Goal: Task Accomplishment & Management: Manage account settings

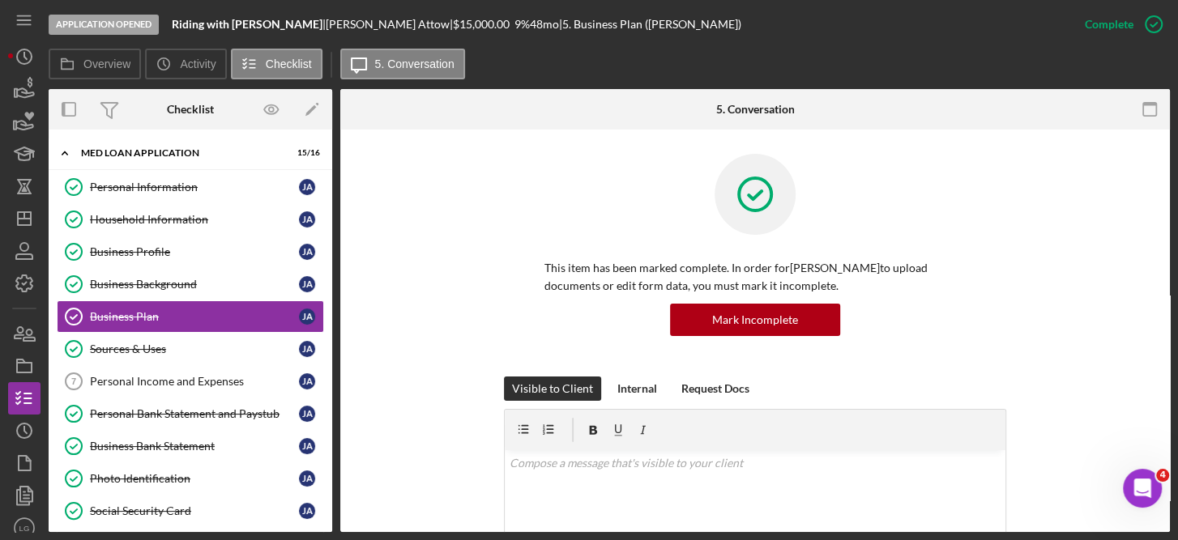
scroll to position [15, 0]
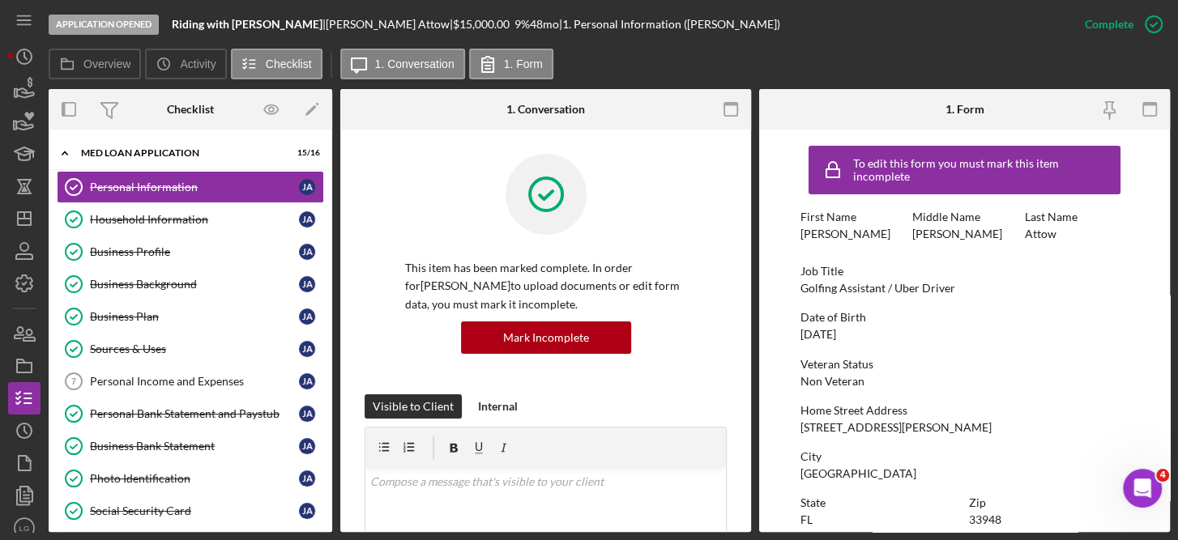
scroll to position [353, 0]
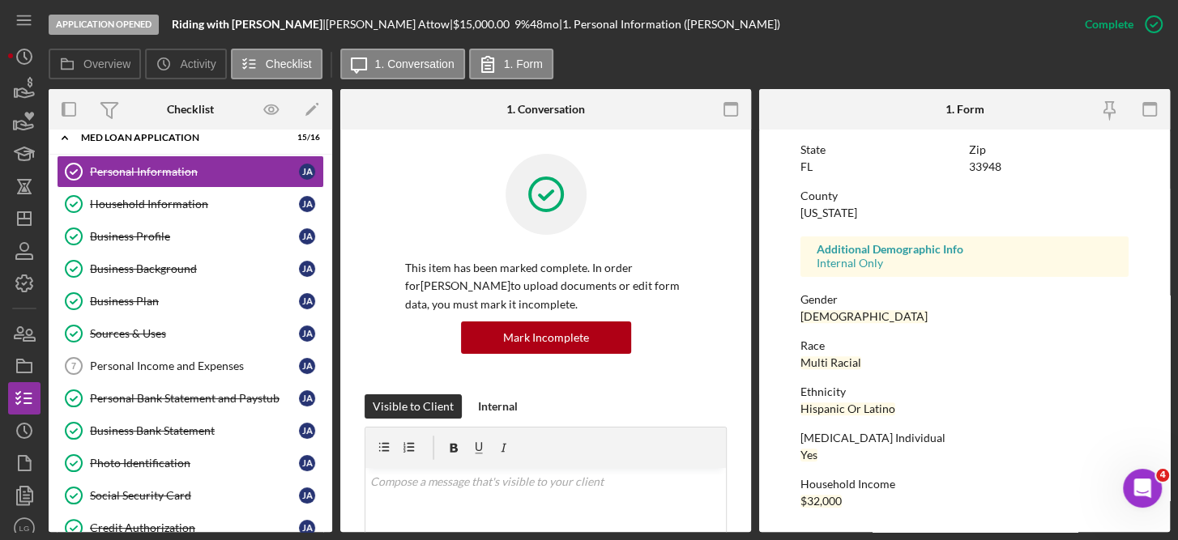
click at [1153, 41] on div "Complete Mark Incomplete" at bounding box center [1119, 24] width 101 height 49
click at [1153, 32] on circle "button" at bounding box center [1154, 24] width 16 height 16
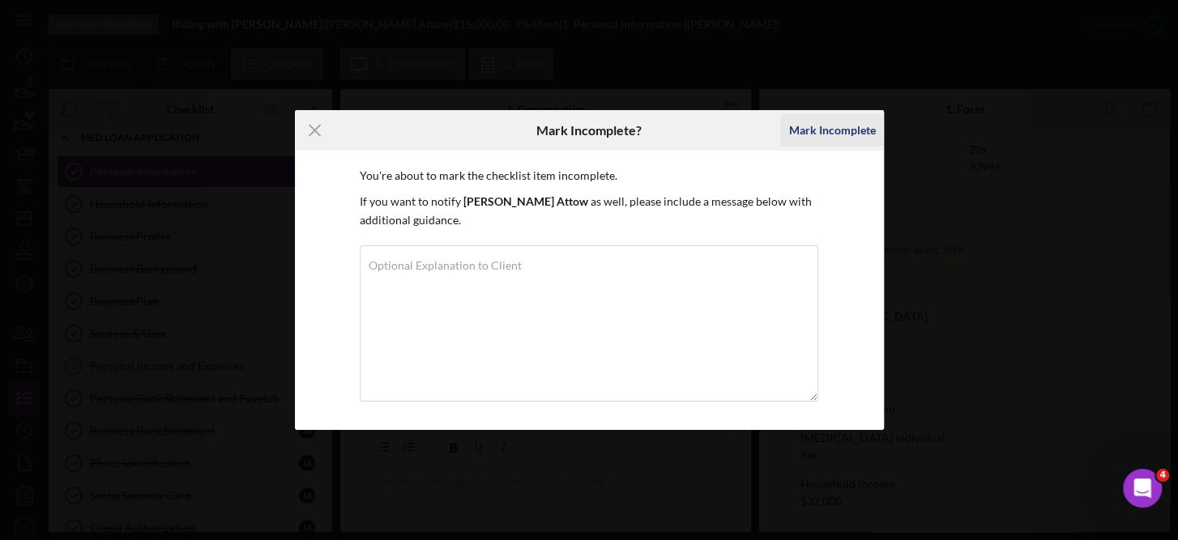
click at [820, 129] on div "Mark Incomplete" at bounding box center [831, 130] width 87 height 32
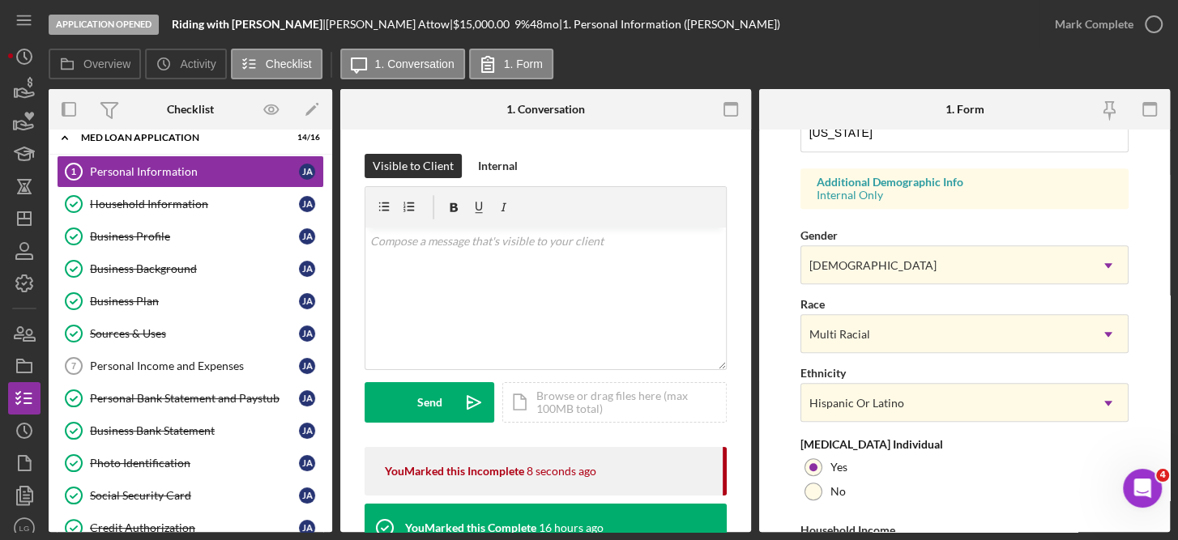
scroll to position [676, 0]
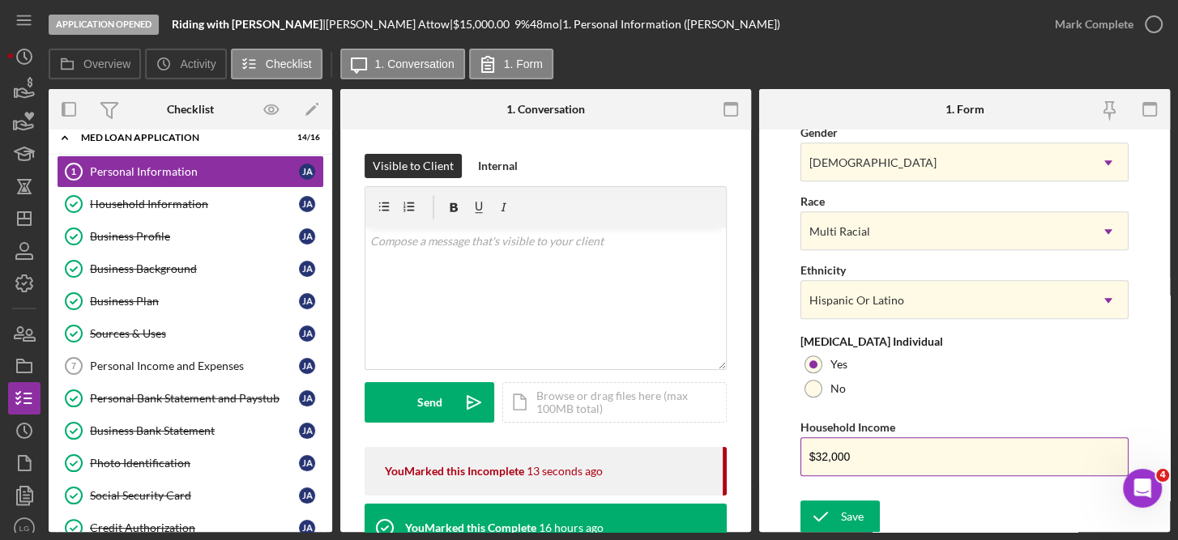
click at [869, 457] on input "$32,000" at bounding box center [965, 457] width 329 height 39
click at [861, 521] on div "Save" at bounding box center [852, 517] width 23 height 32
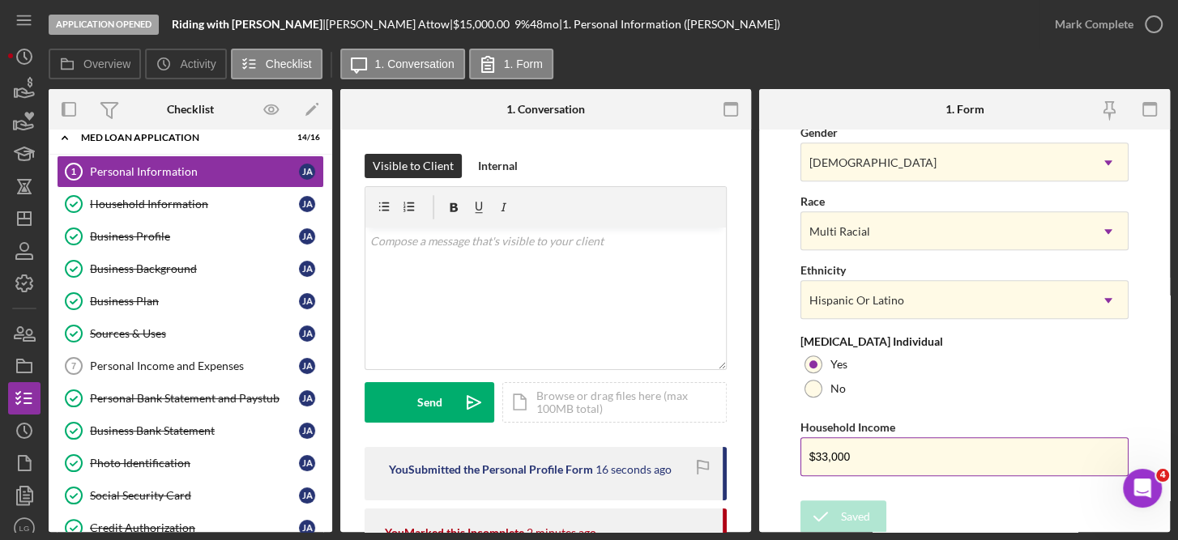
click at [871, 460] on input "$33,000" at bounding box center [965, 457] width 329 height 39
type input "$32,000"
click at [851, 515] on div "Save" at bounding box center [852, 517] width 23 height 32
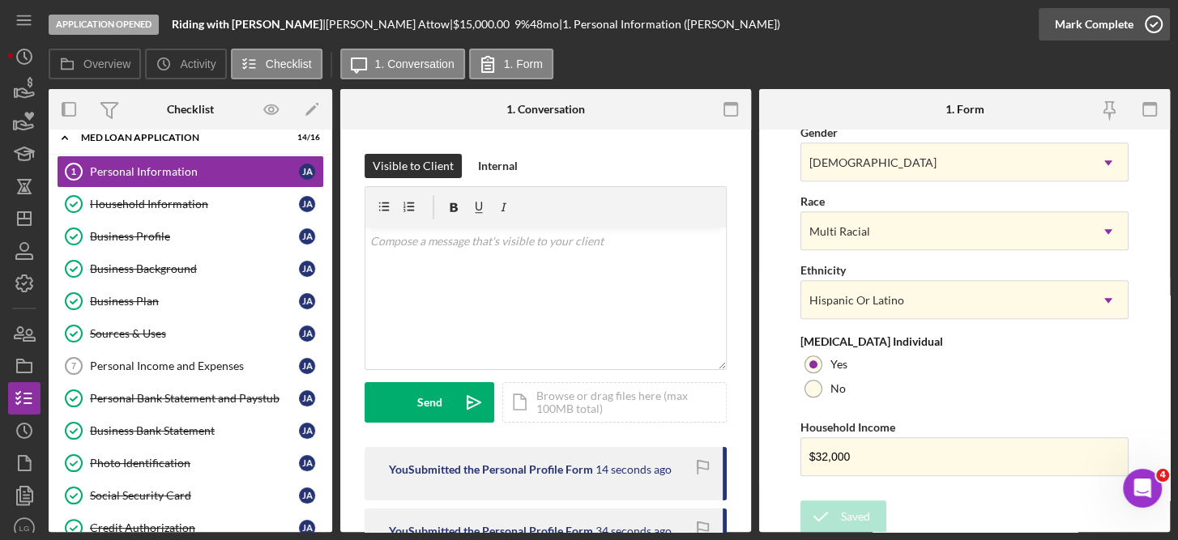
click at [1153, 22] on icon "button" at bounding box center [1154, 24] width 41 height 41
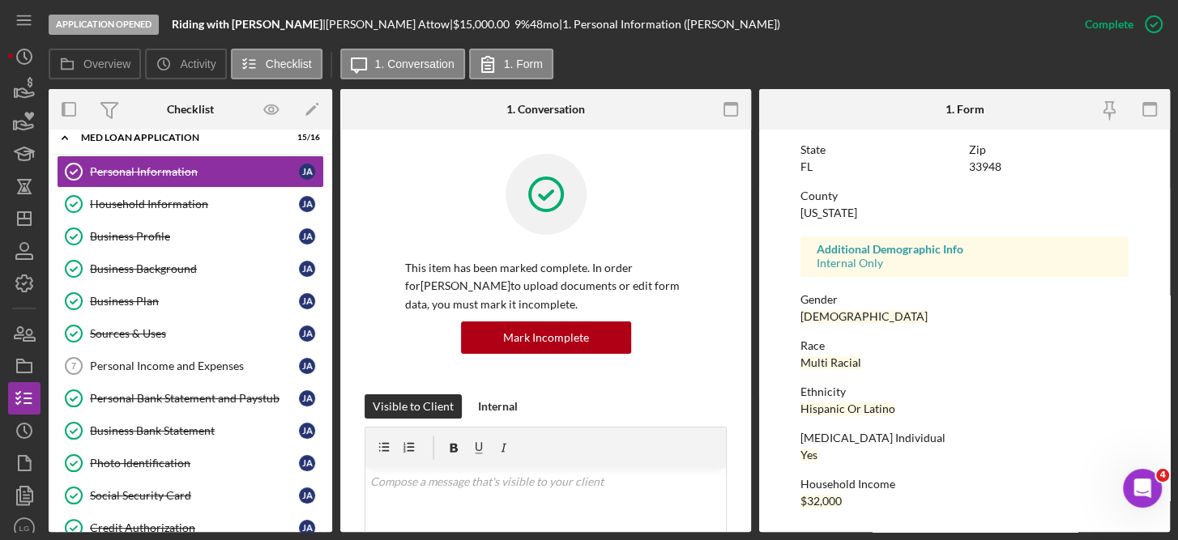
scroll to position [353, 0]
click at [197, 360] on div "Personal Income and Expenses" at bounding box center [194, 366] width 209 height 13
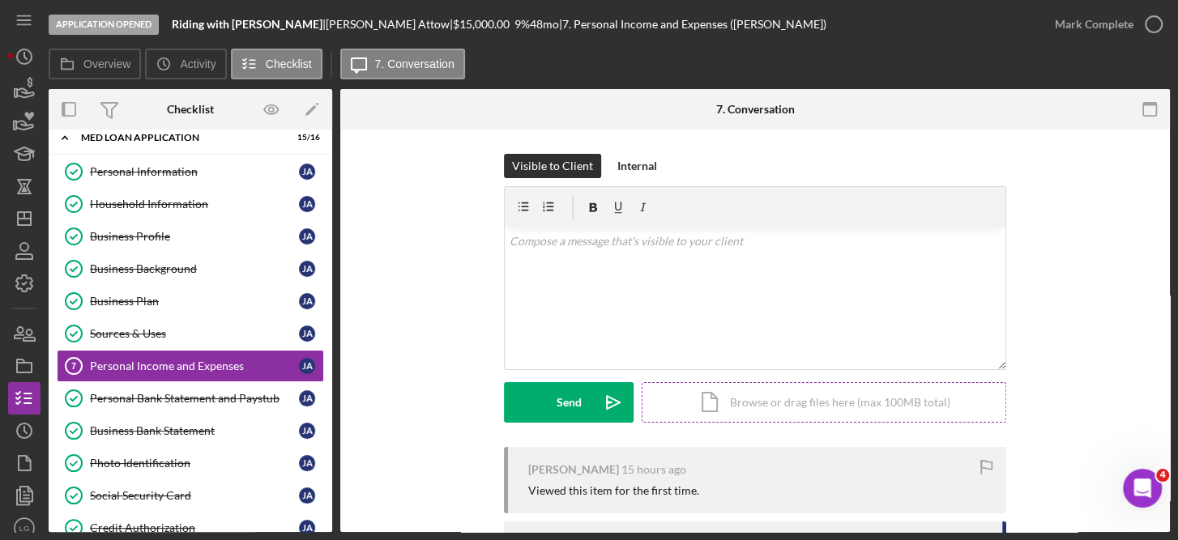
click at [792, 399] on div "Icon/Document Browse or drag files here (max 100MB total) Tap to choose files o…" at bounding box center [824, 402] width 365 height 41
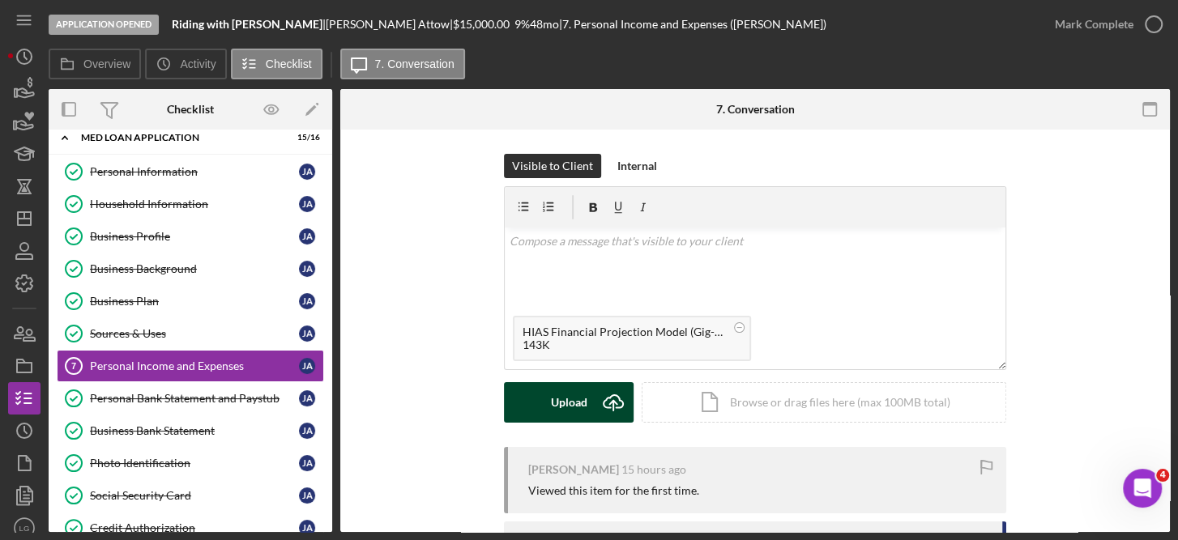
click at [573, 391] on div "Upload" at bounding box center [569, 402] width 36 height 41
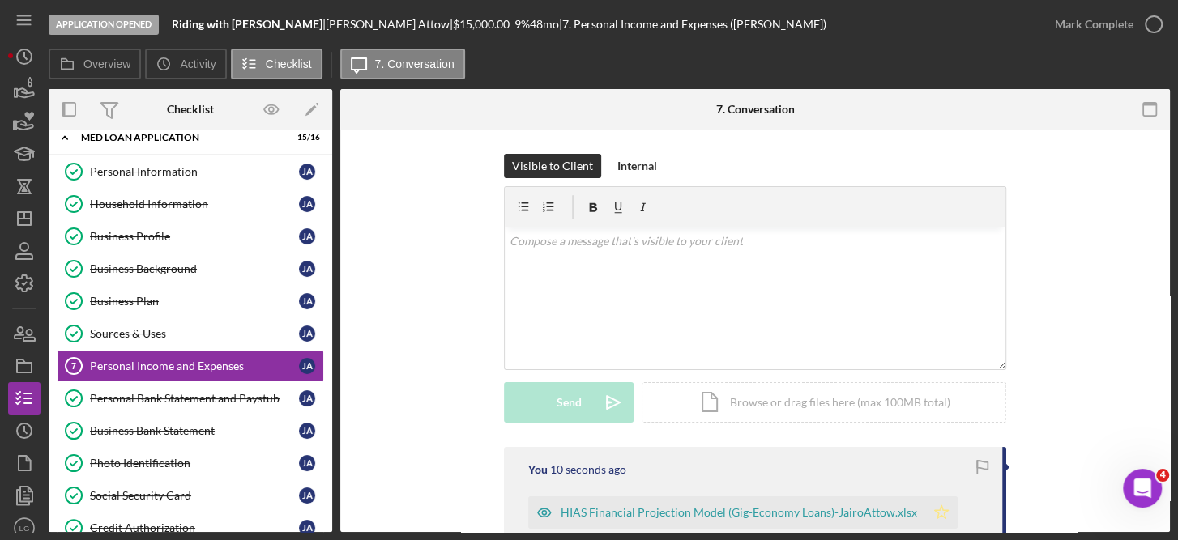
click at [935, 510] on polygon "button" at bounding box center [942, 512] width 14 height 13
drag, startPoint x: 1173, startPoint y: 247, endPoint x: 1177, endPoint y: 348, distance: 100.5
click at [1177, 348] on html "Application Opened Riding with [PERSON_NAME] | [PERSON_NAME] | $15,000.00 9 % 4…" at bounding box center [589, 270] width 1178 height 540
click at [1147, 22] on icon "button" at bounding box center [1154, 24] width 41 height 41
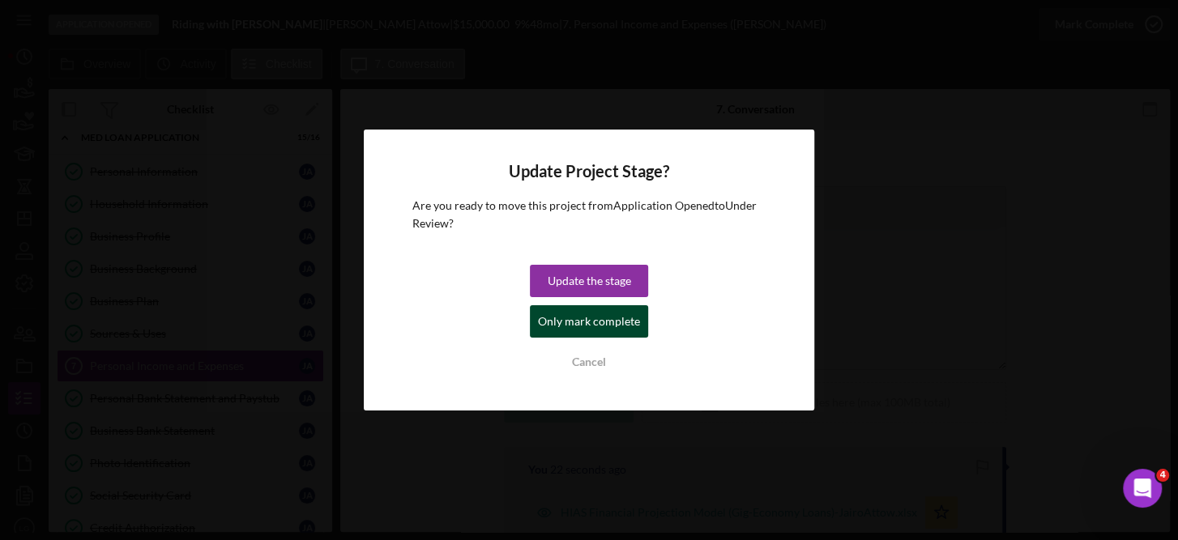
click at [608, 325] on div "Only mark complete" at bounding box center [589, 321] width 102 height 32
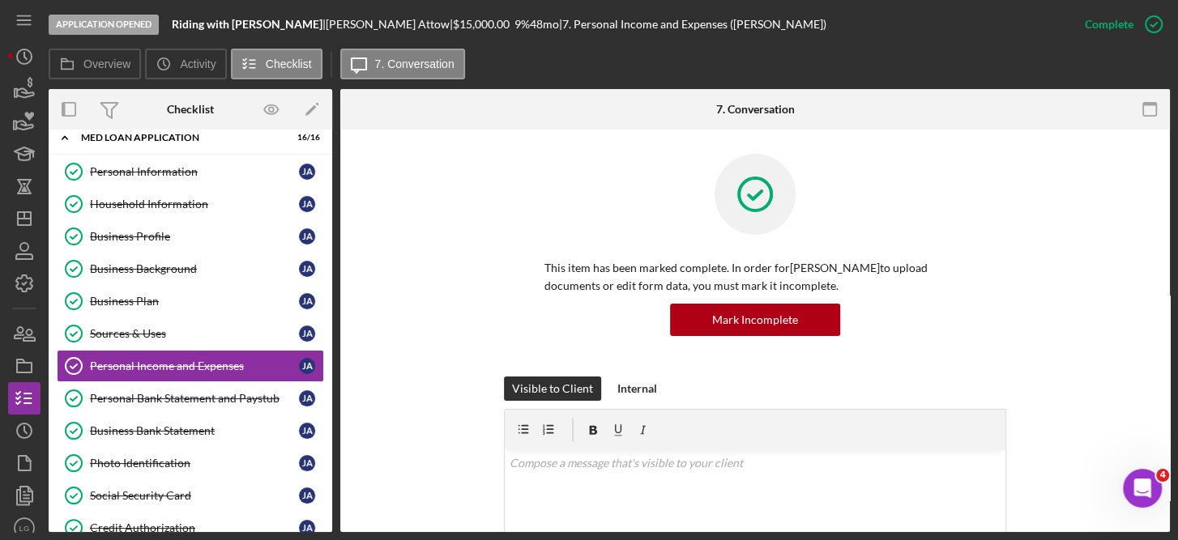
scroll to position [368, 0]
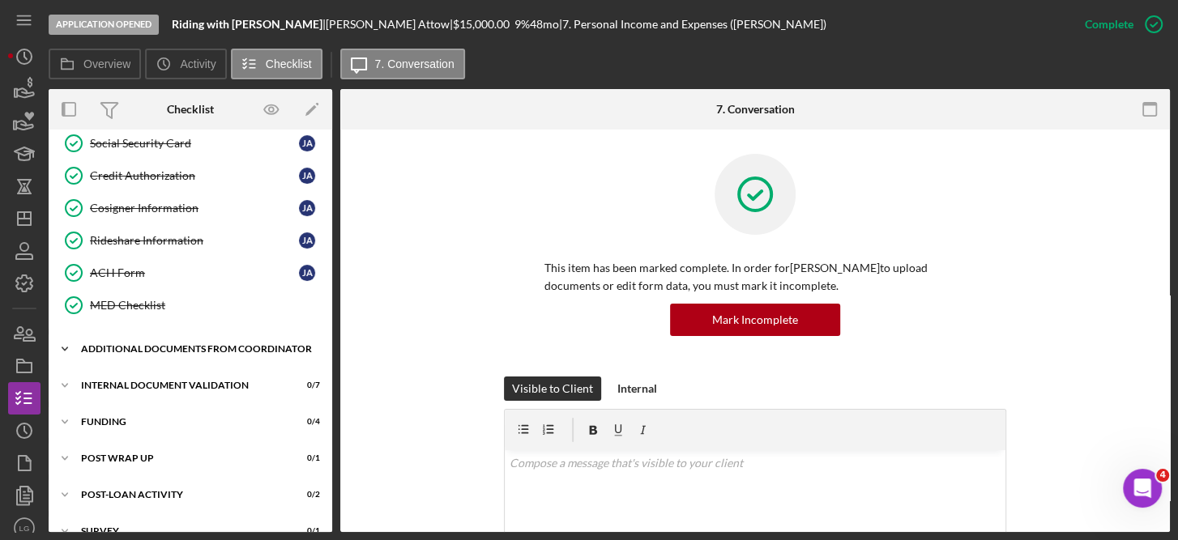
click at [124, 348] on div "Additional Documents from Coordinator" at bounding box center [196, 349] width 231 height 10
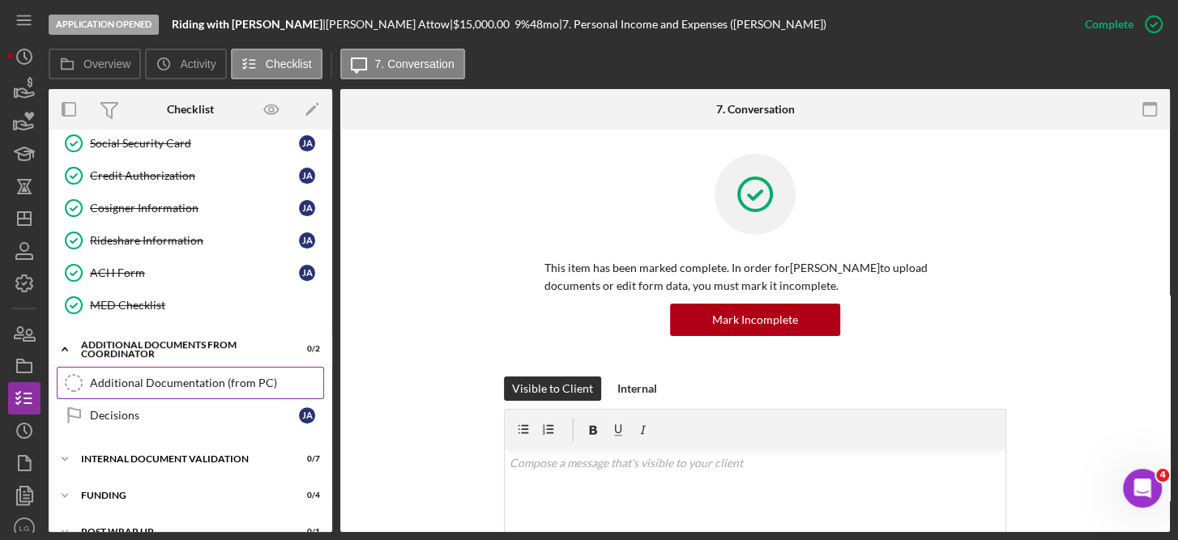
click at [158, 378] on div "Additional Documentation (from PC)" at bounding box center [206, 383] width 233 height 13
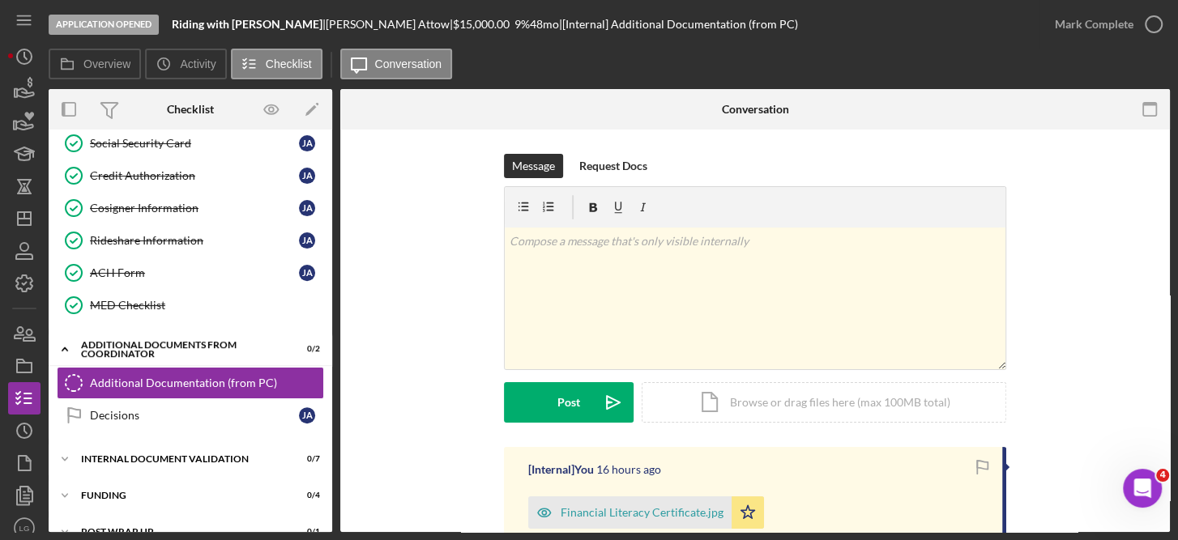
click at [427, 332] on div "Message Request Docs v Color teal Color pink Remove color Add row above Add row…" at bounding box center [755, 300] width 781 height 293
click at [1151, 26] on icon "button" at bounding box center [1154, 24] width 41 height 41
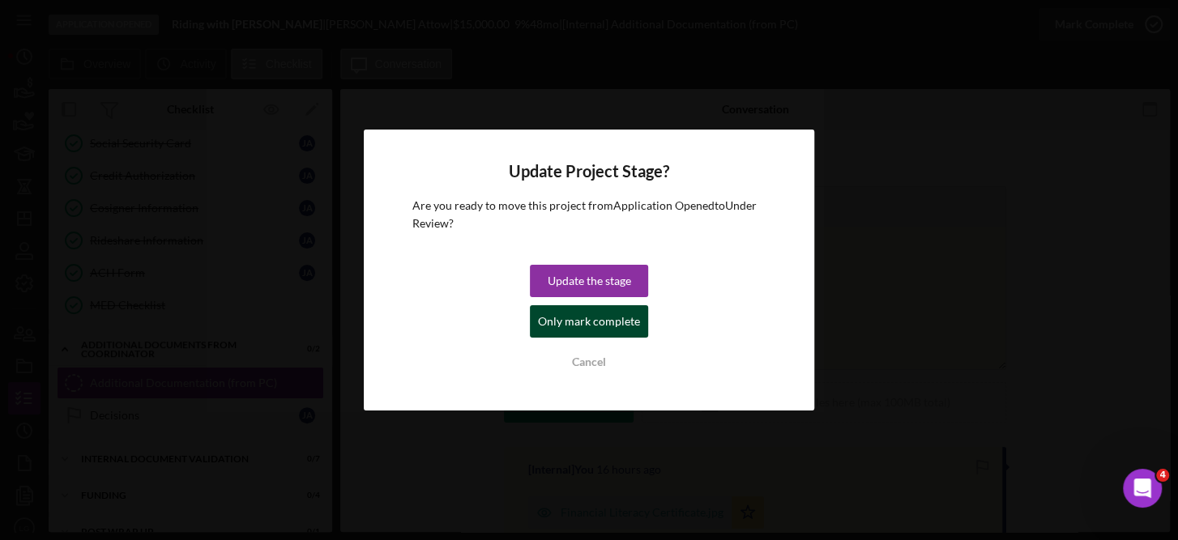
click at [607, 314] on div "Only mark complete" at bounding box center [589, 321] width 102 height 32
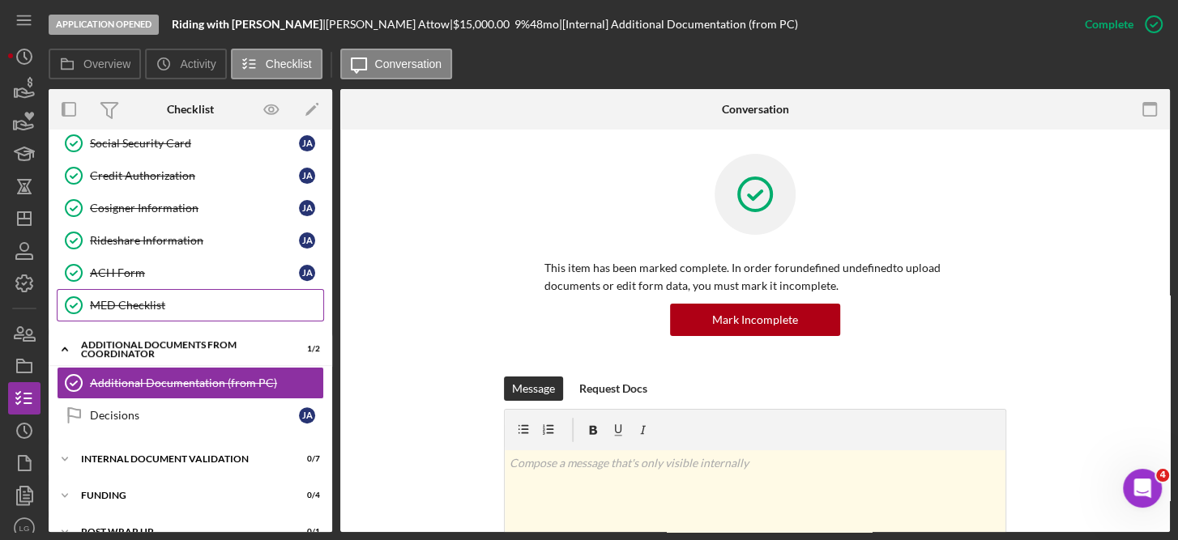
click at [135, 299] on div "MED Checklist" at bounding box center [206, 305] width 233 height 13
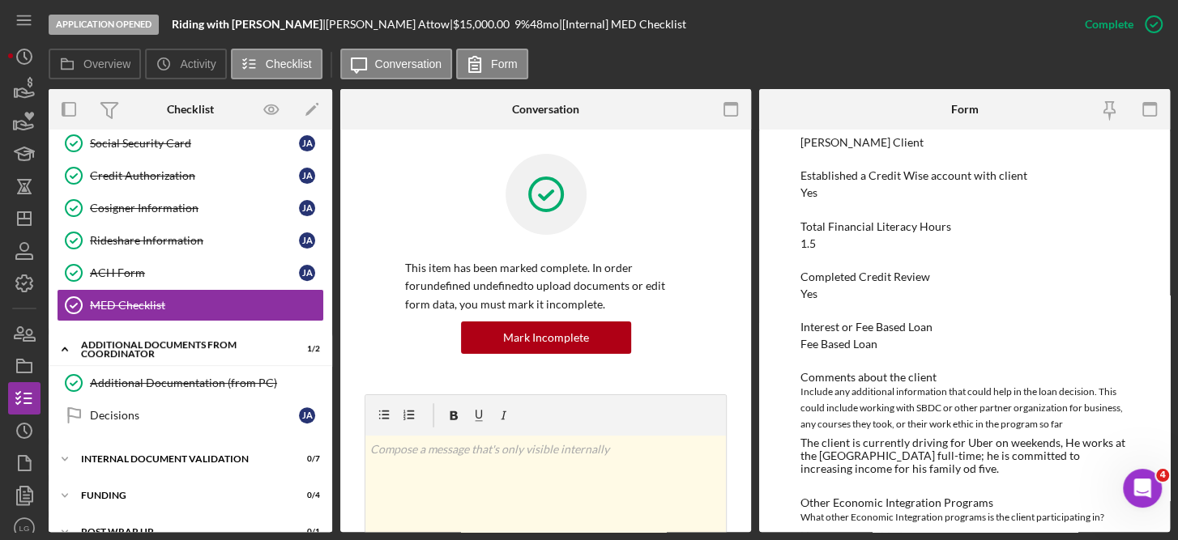
scroll to position [254, 0]
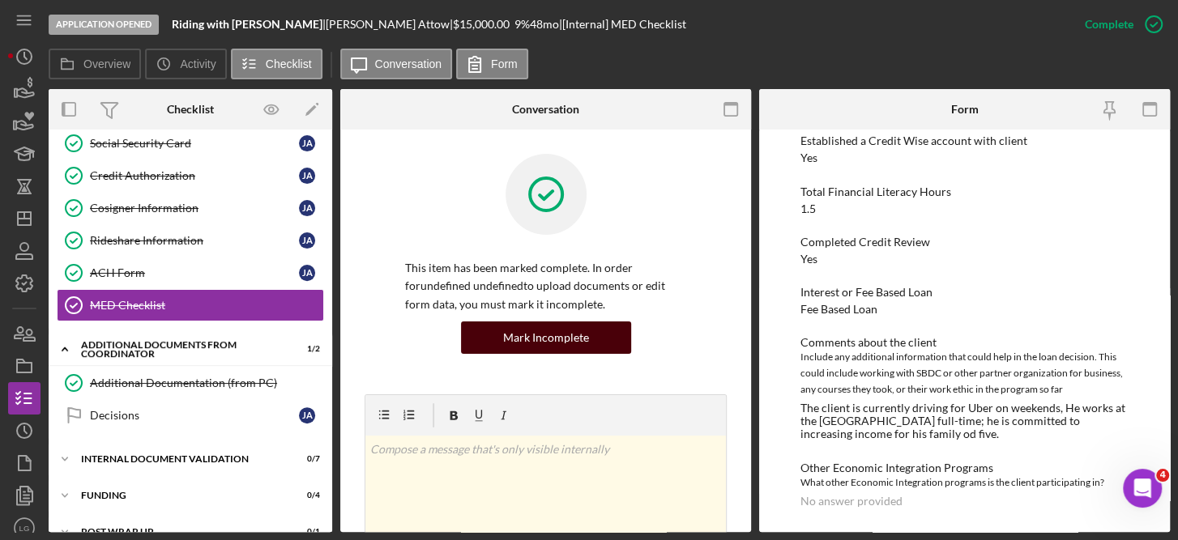
click at [596, 336] on button "Mark Incomplete" at bounding box center [546, 338] width 170 height 32
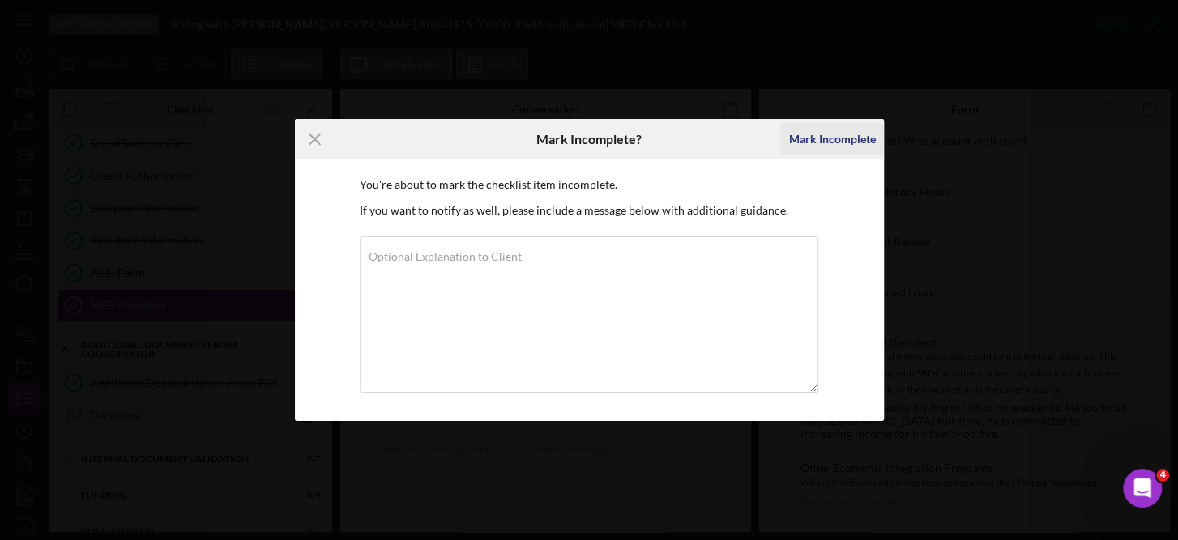
click at [818, 142] on div "Mark Incomplete" at bounding box center [831, 139] width 87 height 32
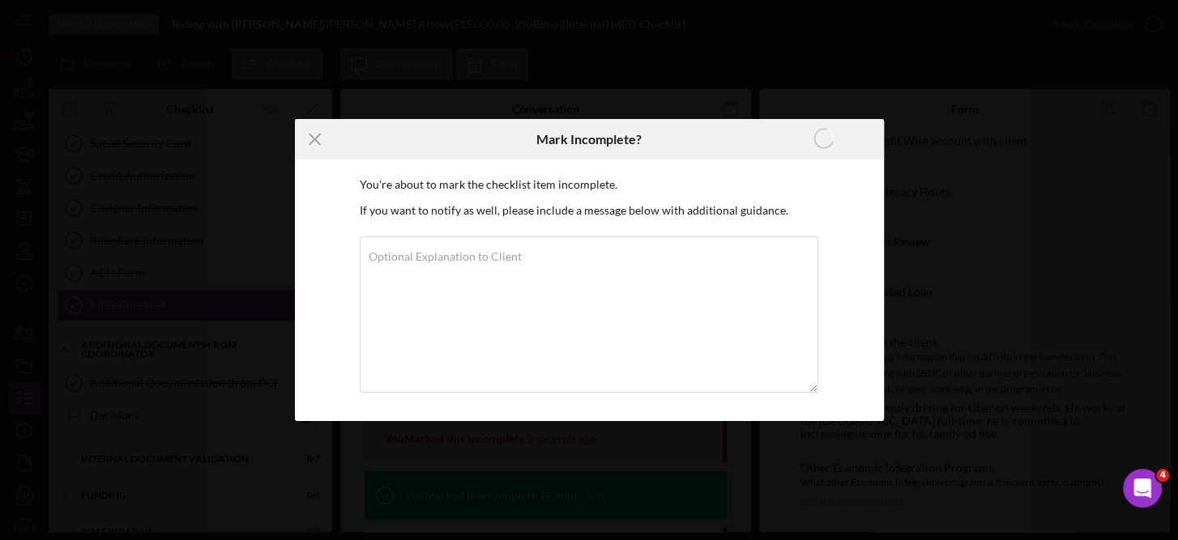
scroll to position [181, 0]
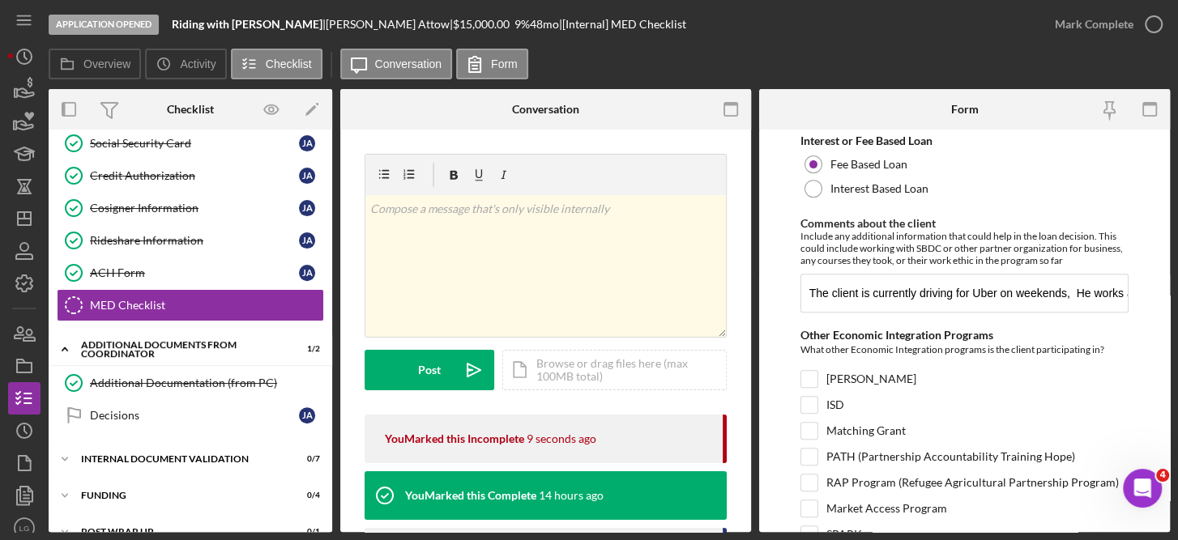
scroll to position [476, 0]
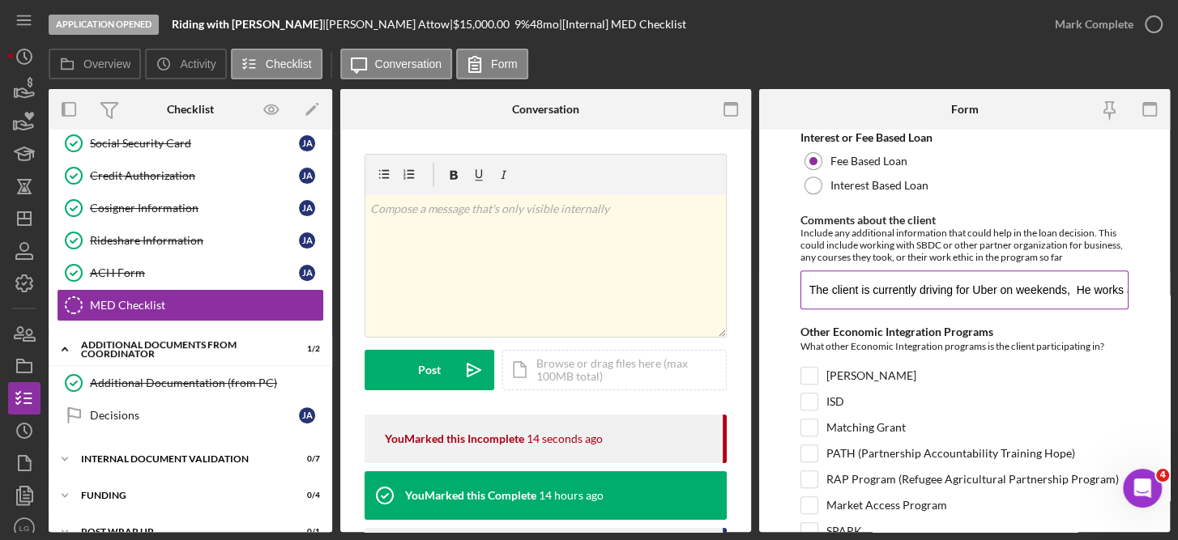
click at [1073, 292] on input "The client is currently driving for Uber on weekends, He works at the [GEOGRAPH…" at bounding box center [965, 290] width 329 height 39
click at [965, 291] on input "The client is currently driving for Uber on weekends. He works at the [GEOGRAPH…" at bounding box center [965, 290] width 329 height 39
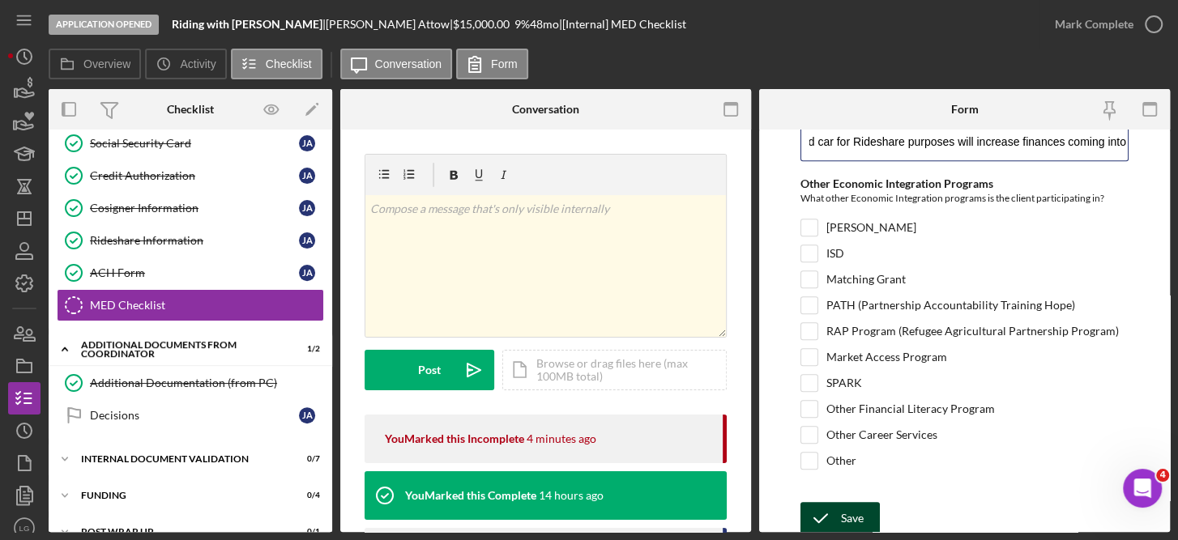
type input "The client is currently driving for Uber on weekends. He works at the [GEOGRAPH…"
click at [860, 515] on div "Save" at bounding box center [852, 518] width 23 height 32
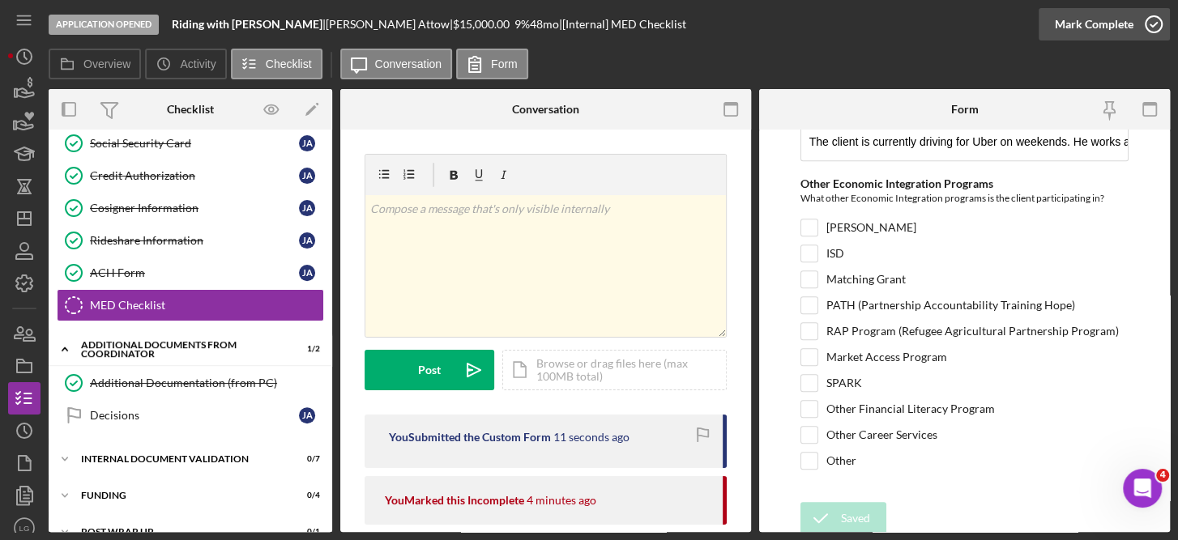
click at [1151, 18] on icon "button" at bounding box center [1154, 24] width 41 height 41
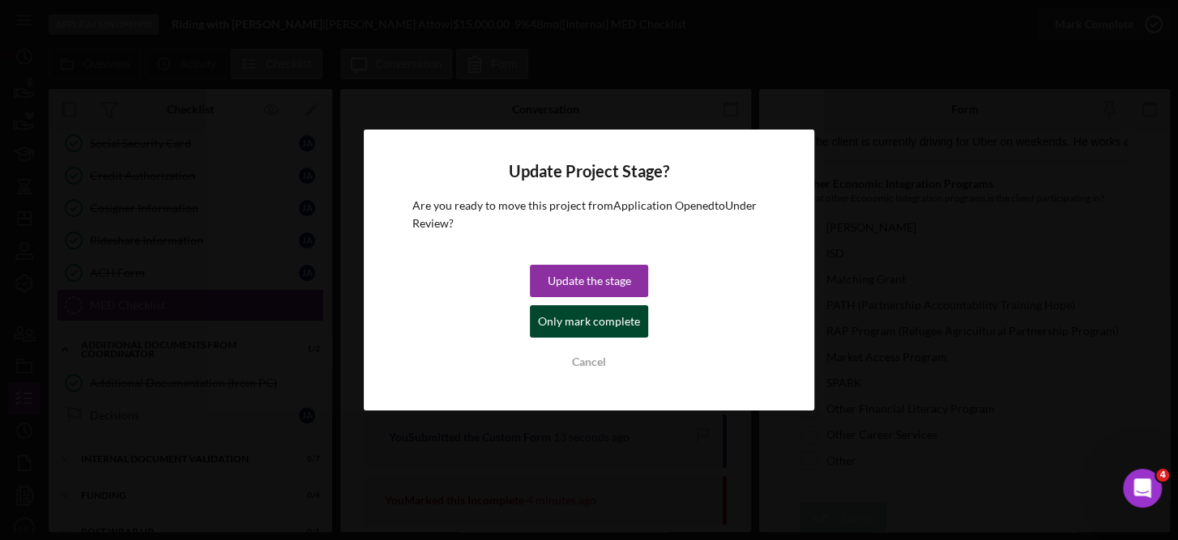
click at [585, 330] on div "Only mark complete" at bounding box center [589, 321] width 102 height 32
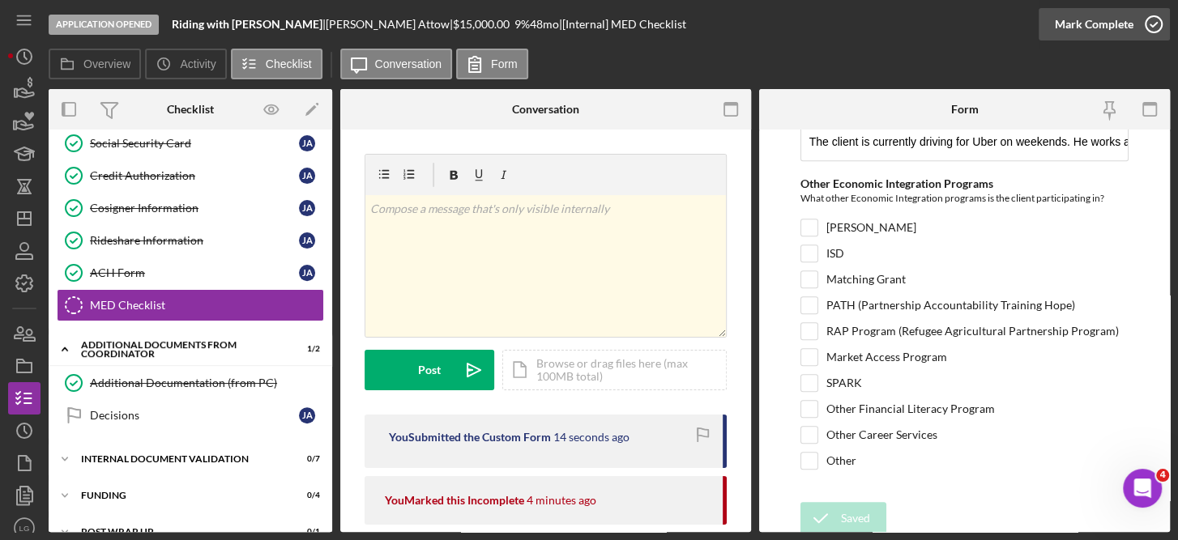
scroll to position [689, 0]
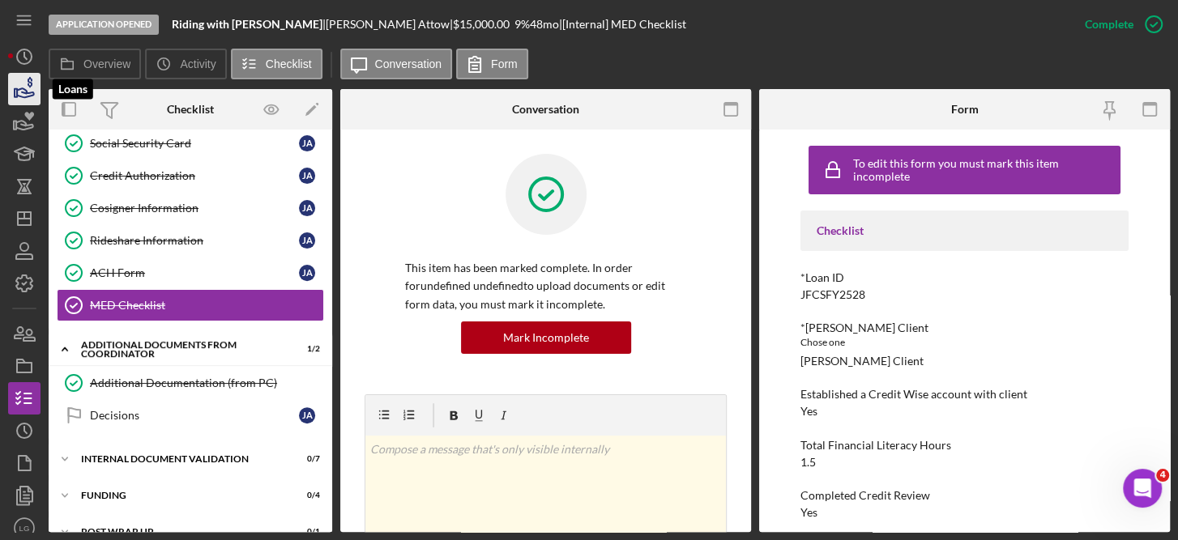
click at [28, 94] on icon "button" at bounding box center [24, 89] width 41 height 41
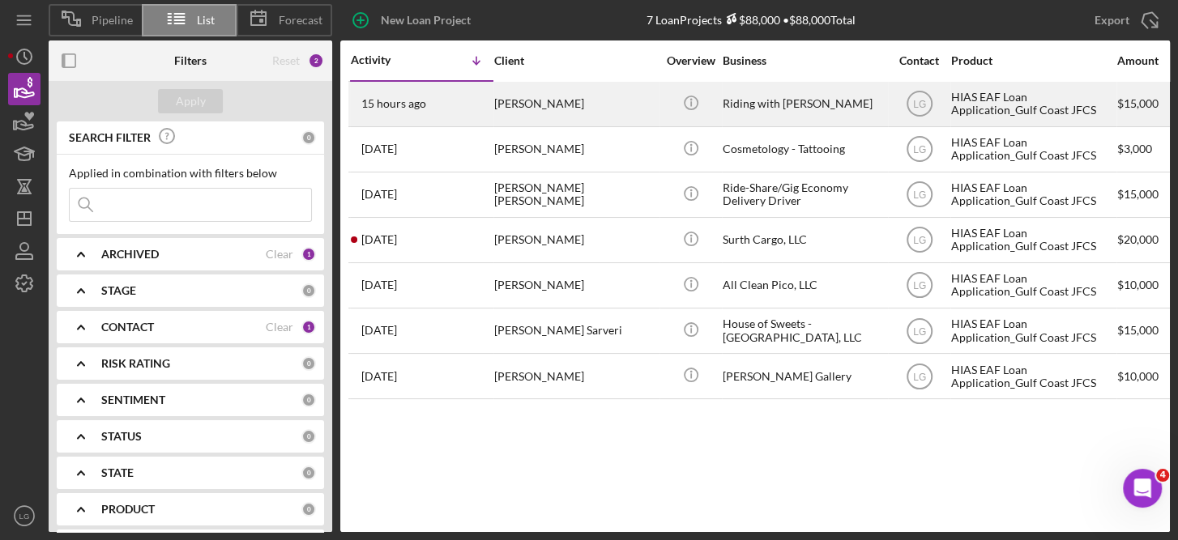
click at [562, 97] on div "[PERSON_NAME]" at bounding box center [575, 104] width 162 height 43
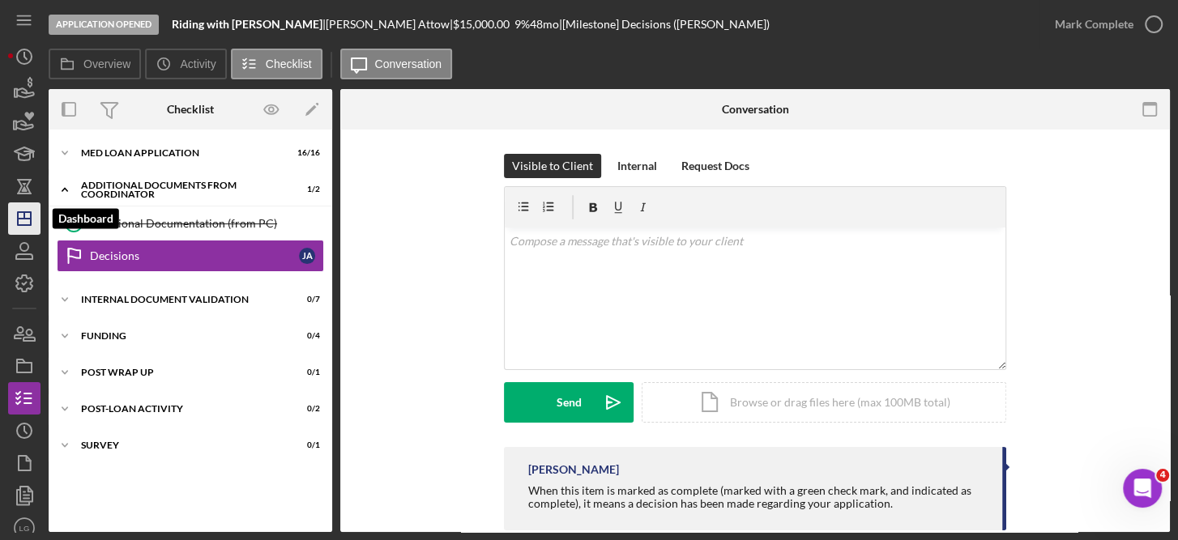
click at [27, 207] on icon "Icon/Dashboard" at bounding box center [24, 219] width 41 height 41
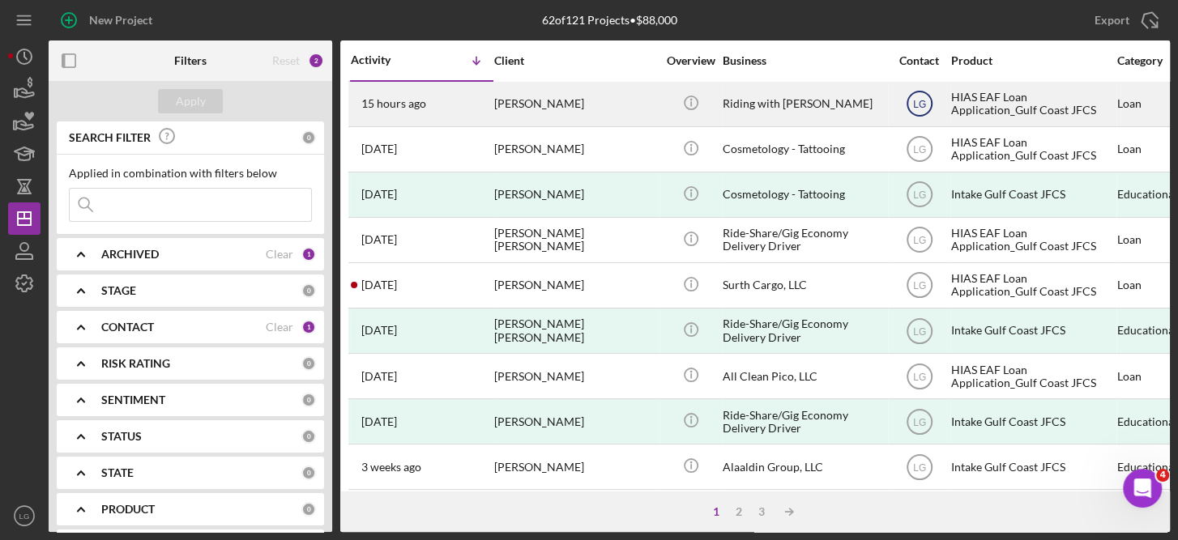
click at [916, 94] on icon "LG" at bounding box center [919, 103] width 41 height 41
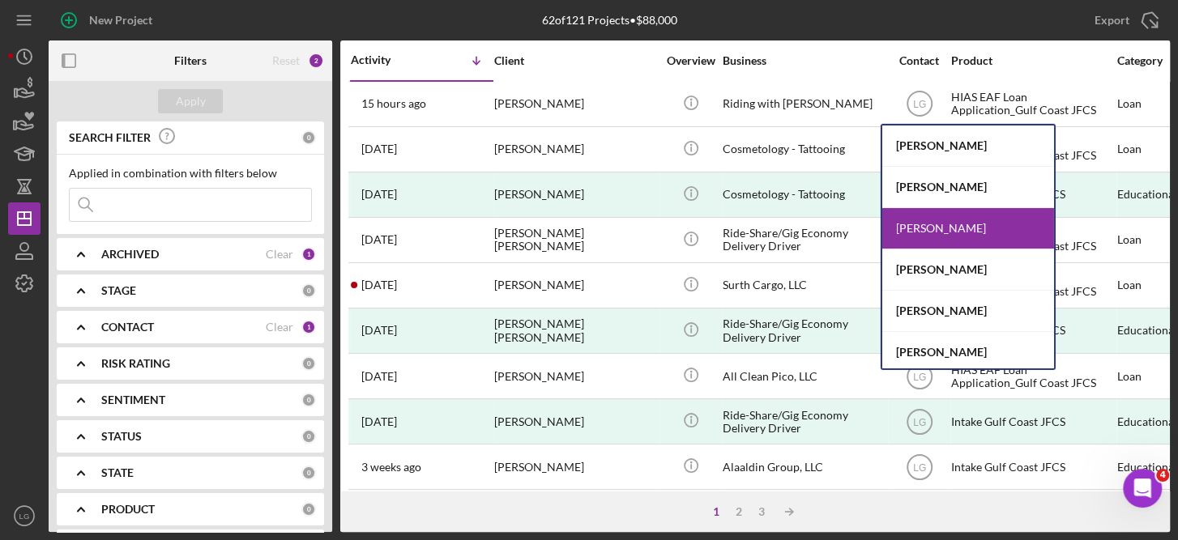
scroll to position [85, 0]
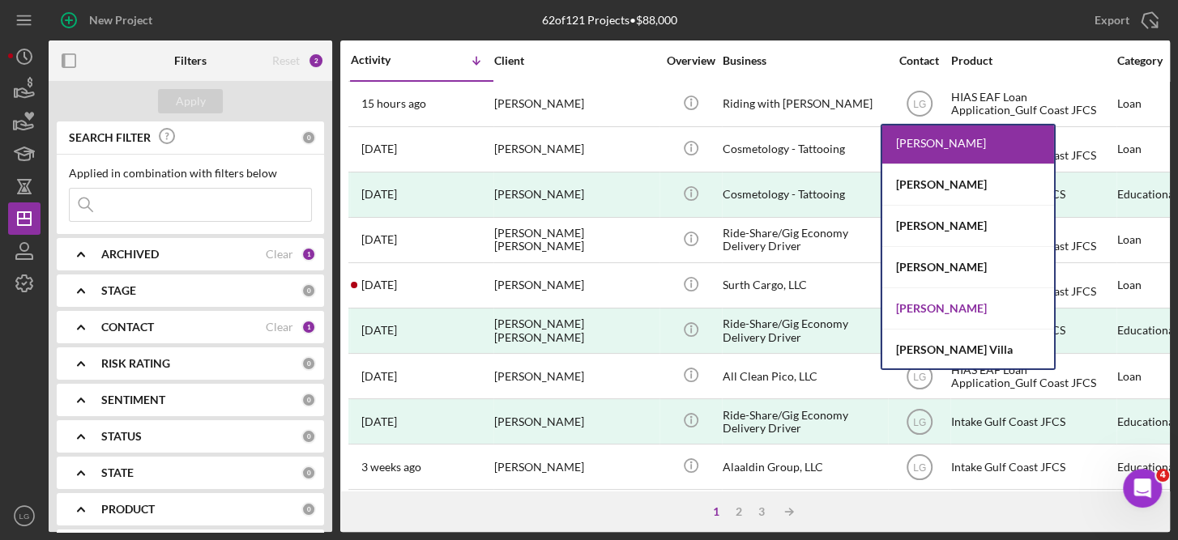
click at [996, 302] on div "[PERSON_NAME]" at bounding box center [968, 308] width 172 height 41
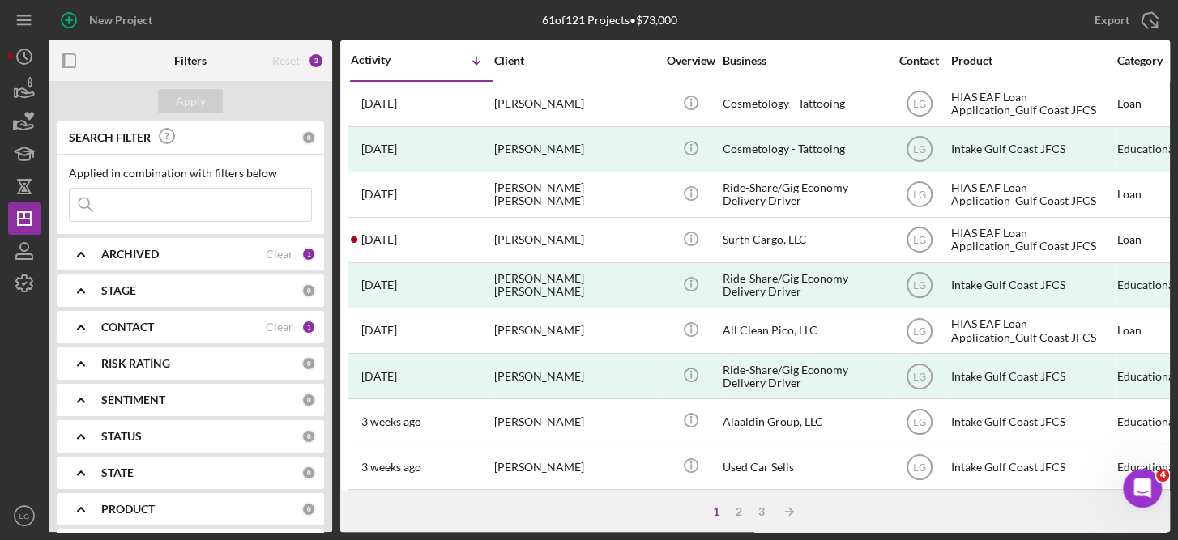
scroll to position [380, 0]
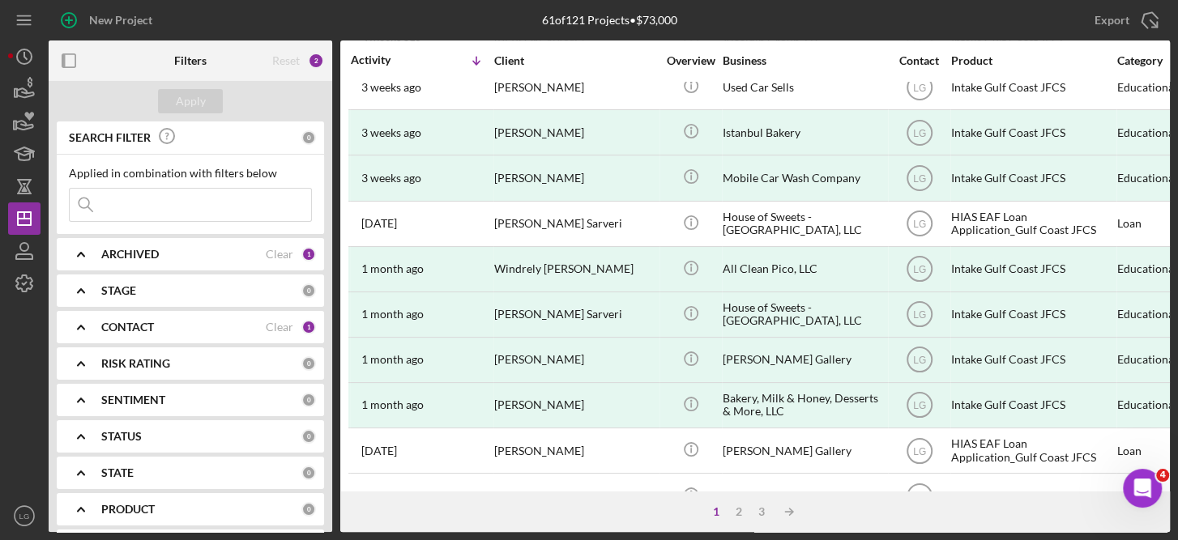
click at [1171, 129] on div "New Project 61 of 121 Projects • $73,000 Export Icon/Export Filters Reset 2 App…" at bounding box center [589, 270] width 1178 height 540
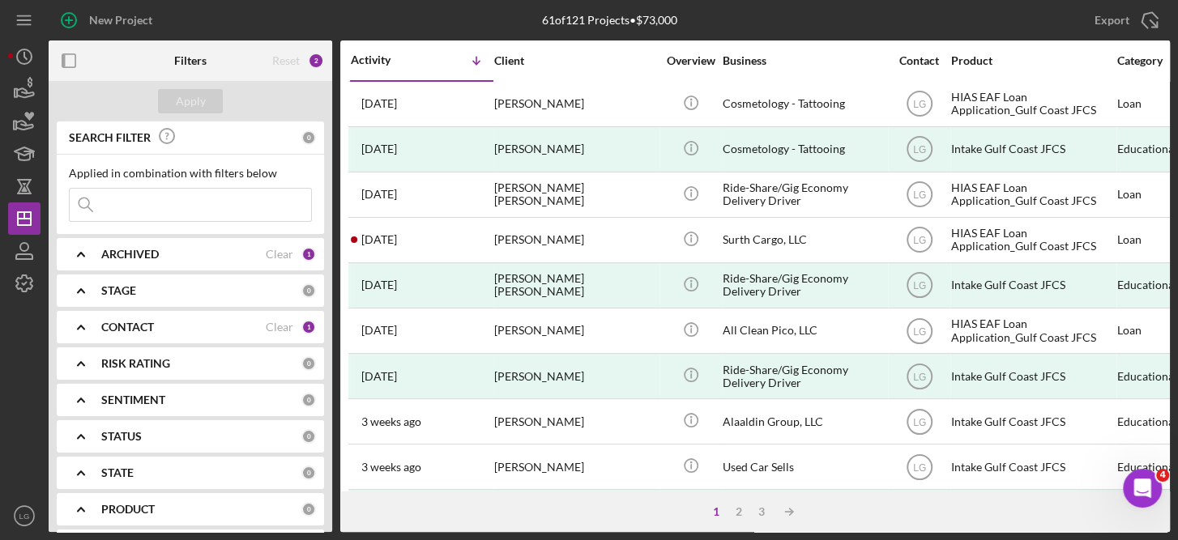
click at [1172, 385] on div "New Project 61 of 121 Projects • $73,000 Export Icon/Export Filters Reset 2 App…" at bounding box center [589, 270] width 1178 height 540
drag, startPoint x: 1169, startPoint y: 332, endPoint x: 1161, endPoint y: 321, distance: 13.9
click at [1161, 321] on div "New Project 61 of 121 Projects • $73,000 Export Icon/Export Filters Reset 2 App…" at bounding box center [589, 270] width 1178 height 540
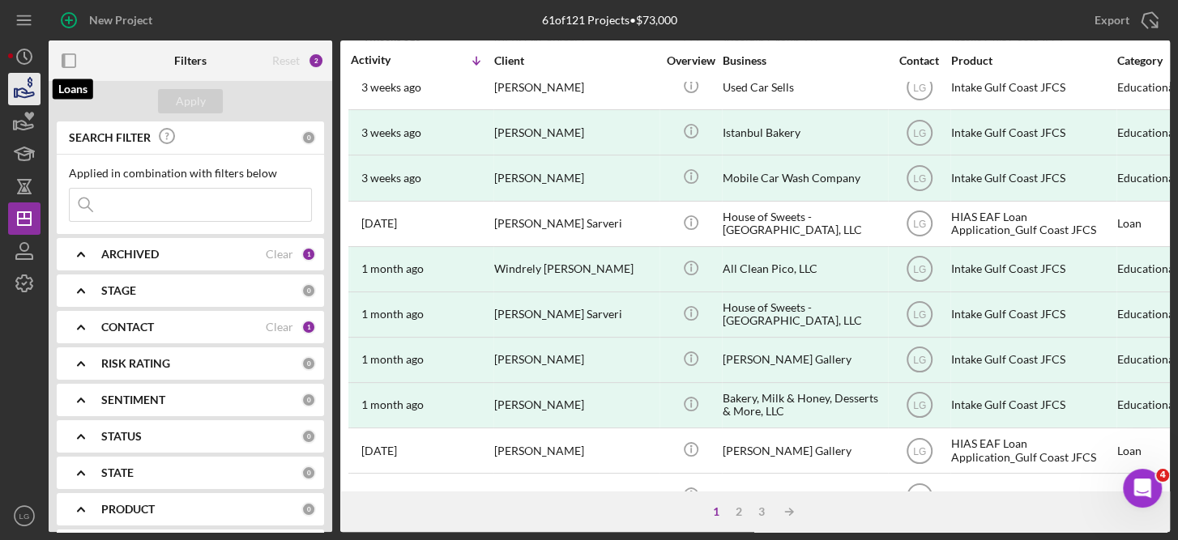
click at [24, 93] on icon "button" at bounding box center [25, 92] width 17 height 9
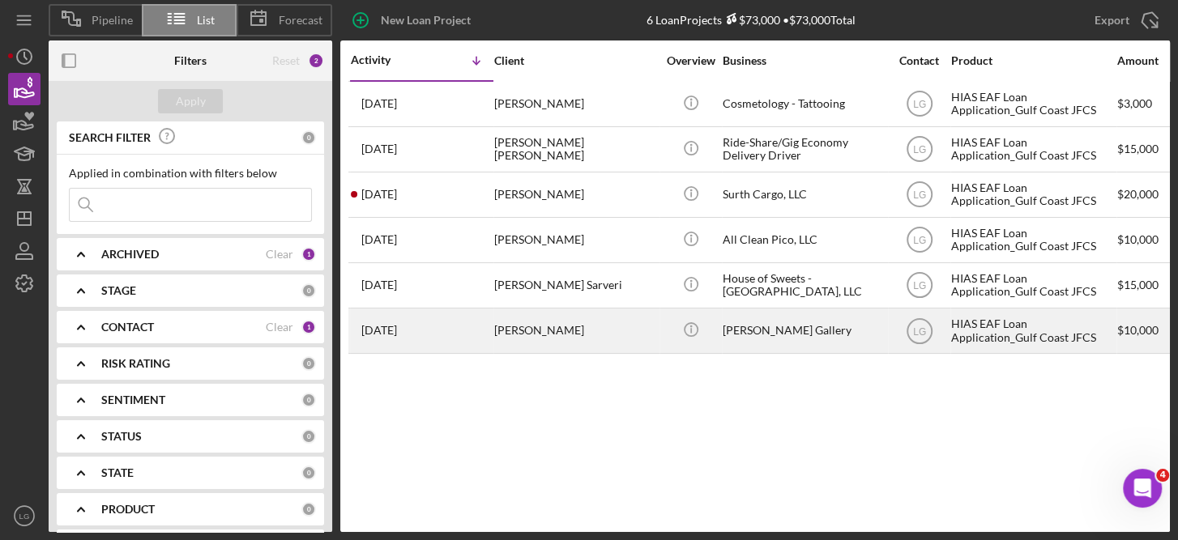
click at [573, 331] on div "[PERSON_NAME]" at bounding box center [575, 331] width 162 height 43
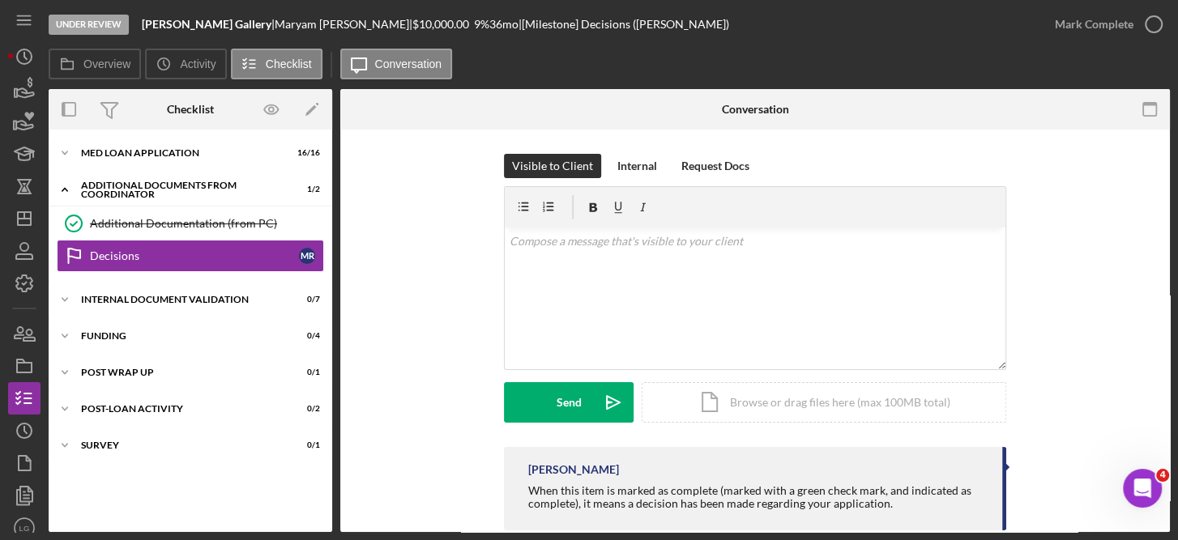
click at [432, 156] on div "Visible to Client Internal Request Docs v Color teal Color pink Remove color Ad…" at bounding box center [755, 300] width 781 height 293
click at [24, 81] on icon "button" at bounding box center [24, 89] width 41 height 41
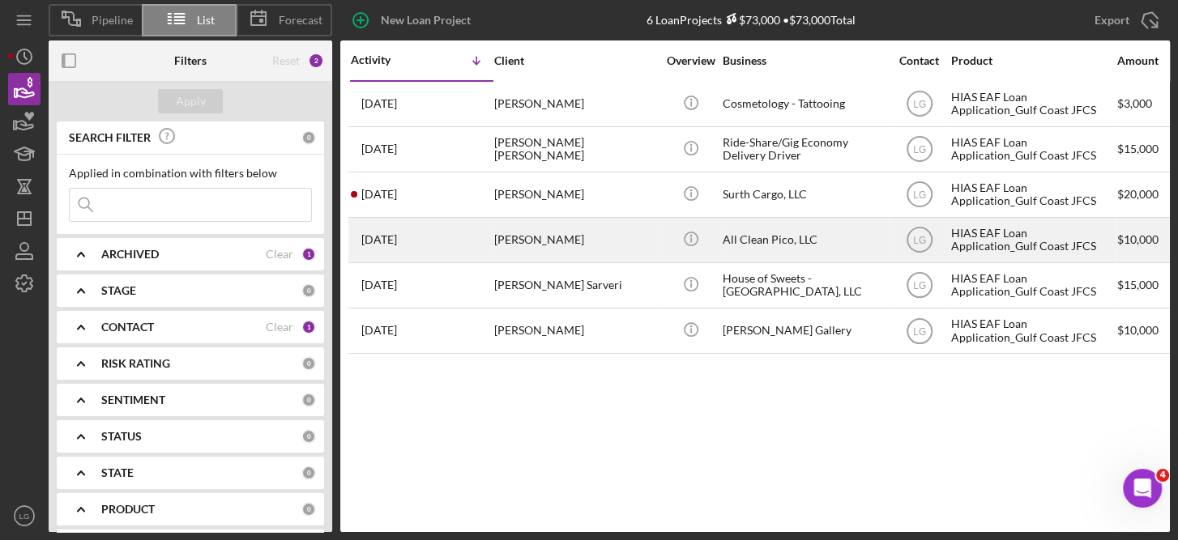
click at [549, 232] on div "[PERSON_NAME]" at bounding box center [575, 240] width 162 height 43
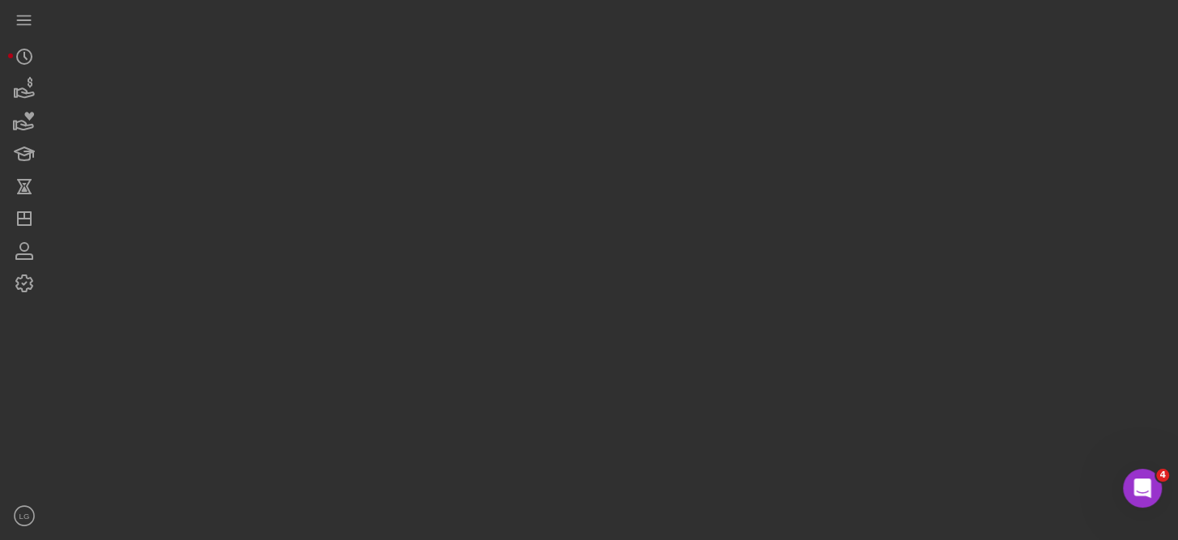
click at [549, 232] on div at bounding box center [610, 266] width 1122 height 532
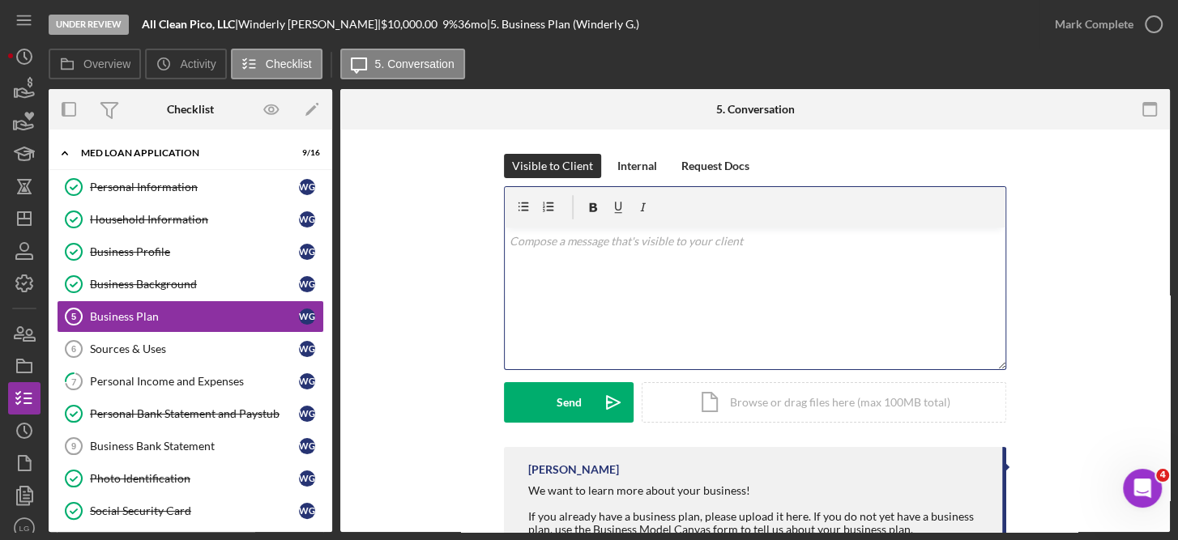
click at [549, 233] on p at bounding box center [756, 242] width 492 height 18
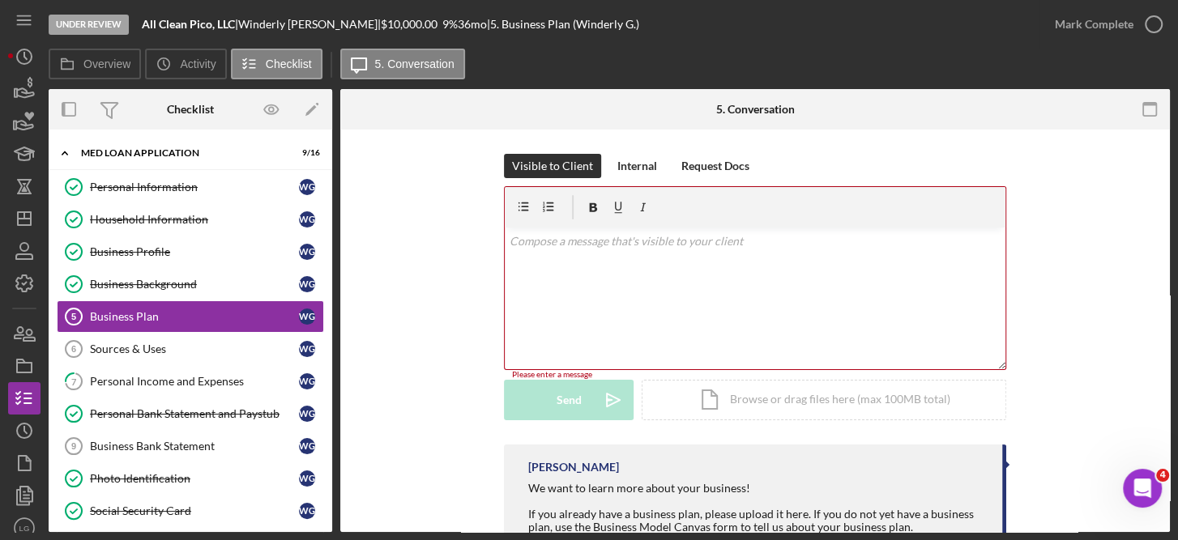
click at [1162, 514] on div "Visible to Client Internal Request Docs v Color teal Color pink Remove color Ad…" at bounding box center [755, 391] width 830 height 523
click at [327, 432] on div "Personal Information Personal Information W G Household Information Household I…" at bounding box center [191, 434] width 284 height 527
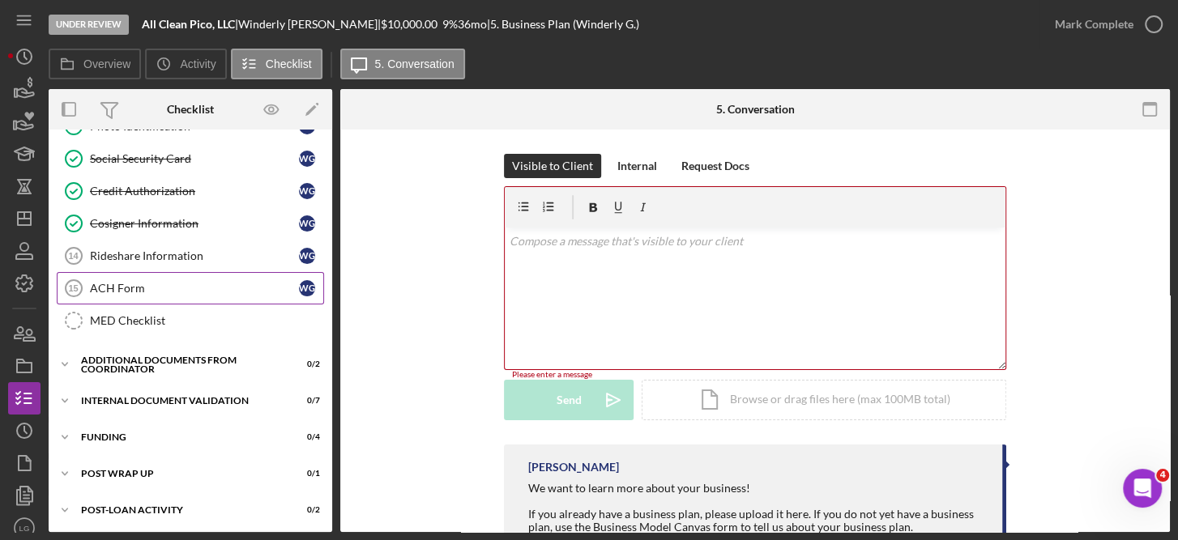
click at [129, 282] on div "ACH Form" at bounding box center [194, 288] width 209 height 13
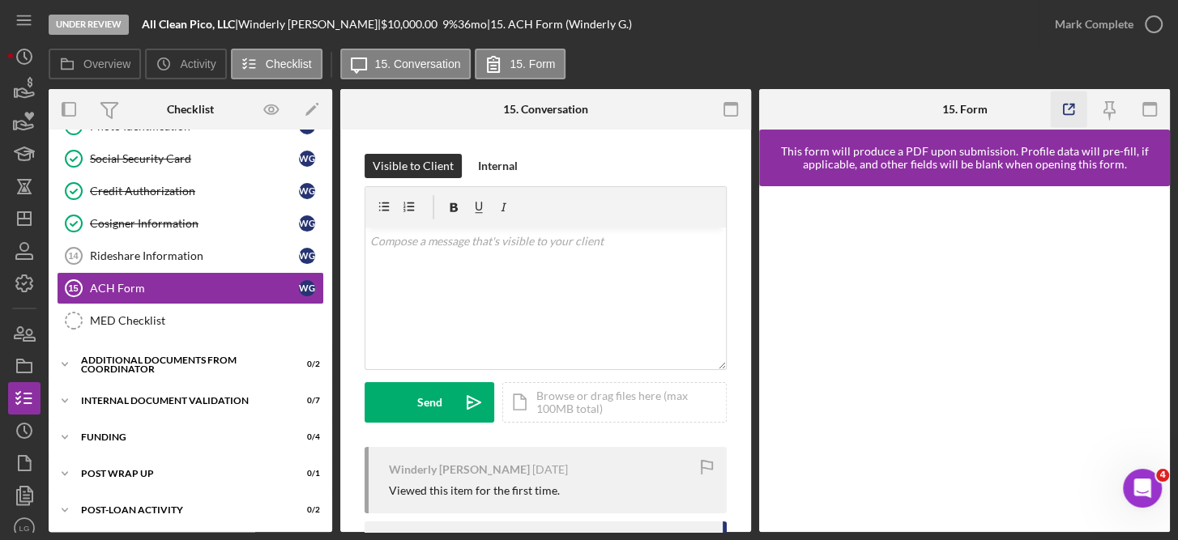
click at [1075, 113] on icon "button" at bounding box center [1069, 110] width 36 height 36
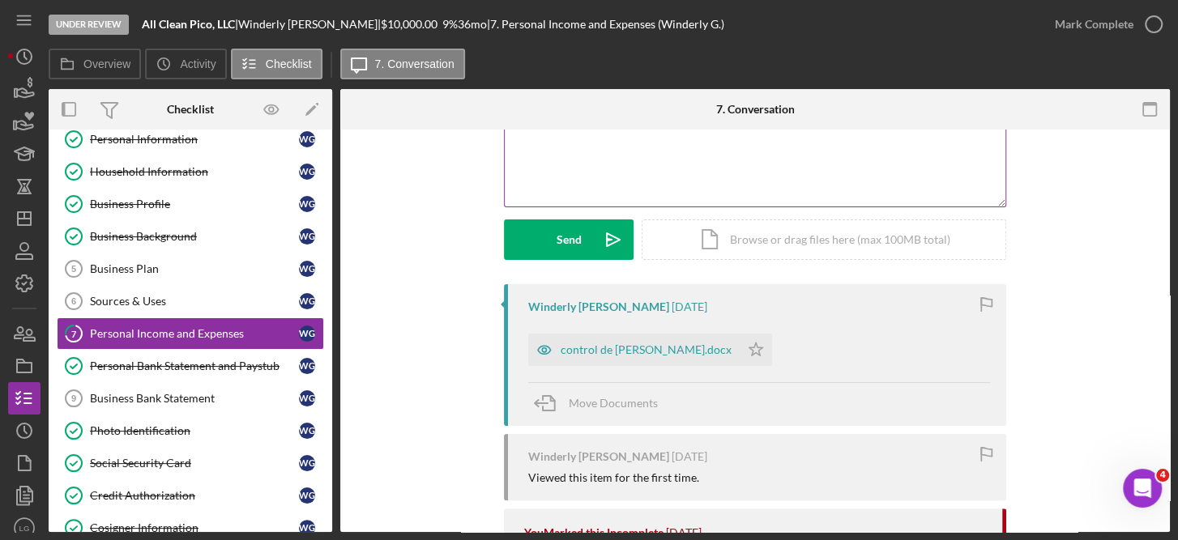
scroll to position [169, 0]
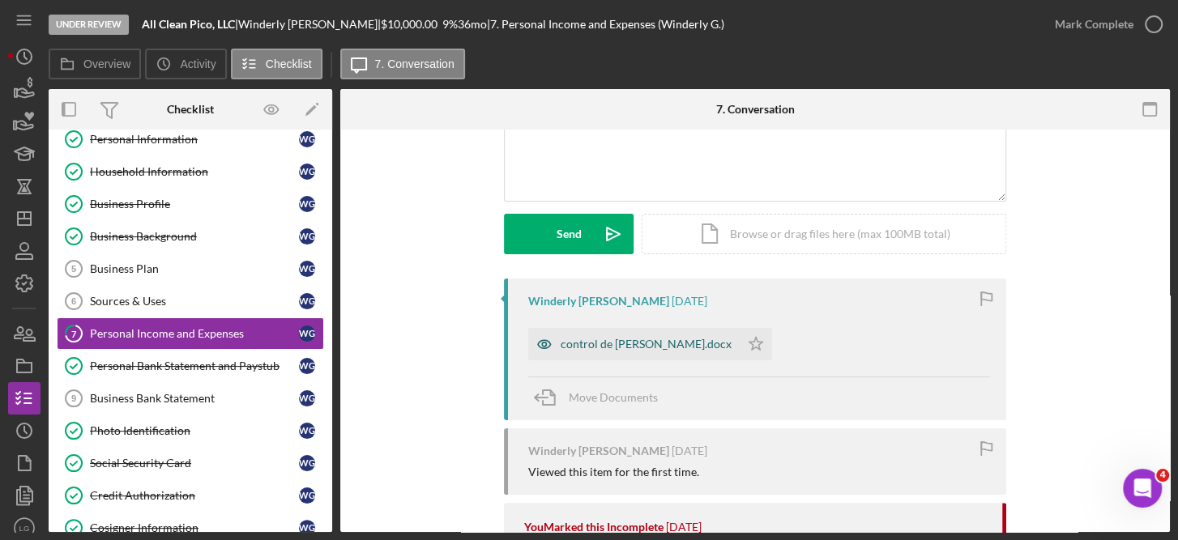
click at [662, 346] on div "control de gasto julioy agosto.docx" at bounding box center [646, 344] width 171 height 13
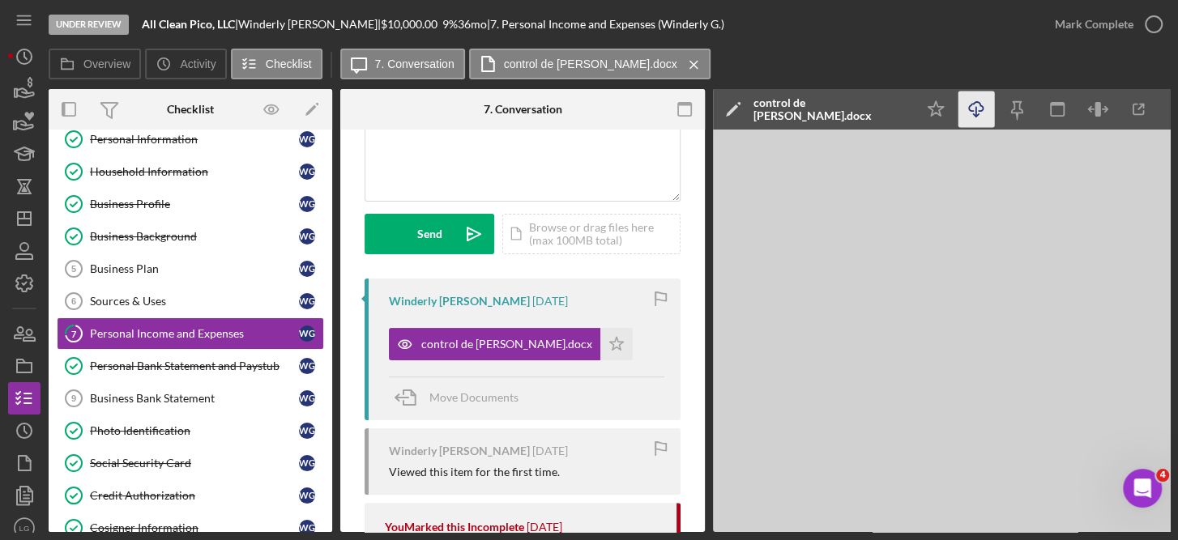
click at [984, 113] on icon "Icon/Download" at bounding box center [977, 110] width 36 height 36
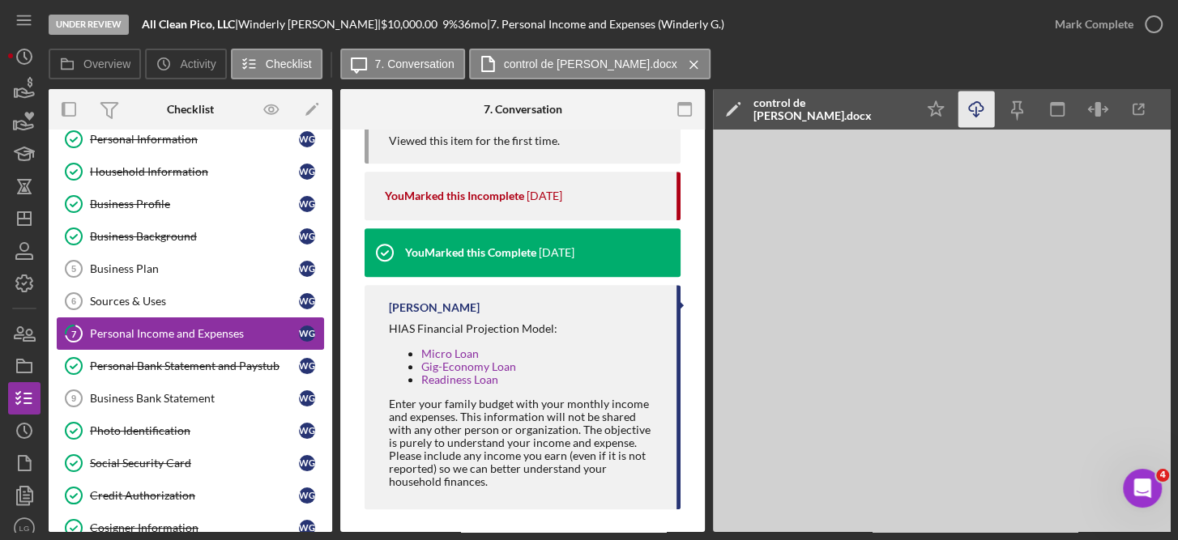
click at [197, 323] on link "7 Personal Income and Expenses W G" at bounding box center [190, 334] width 267 height 32
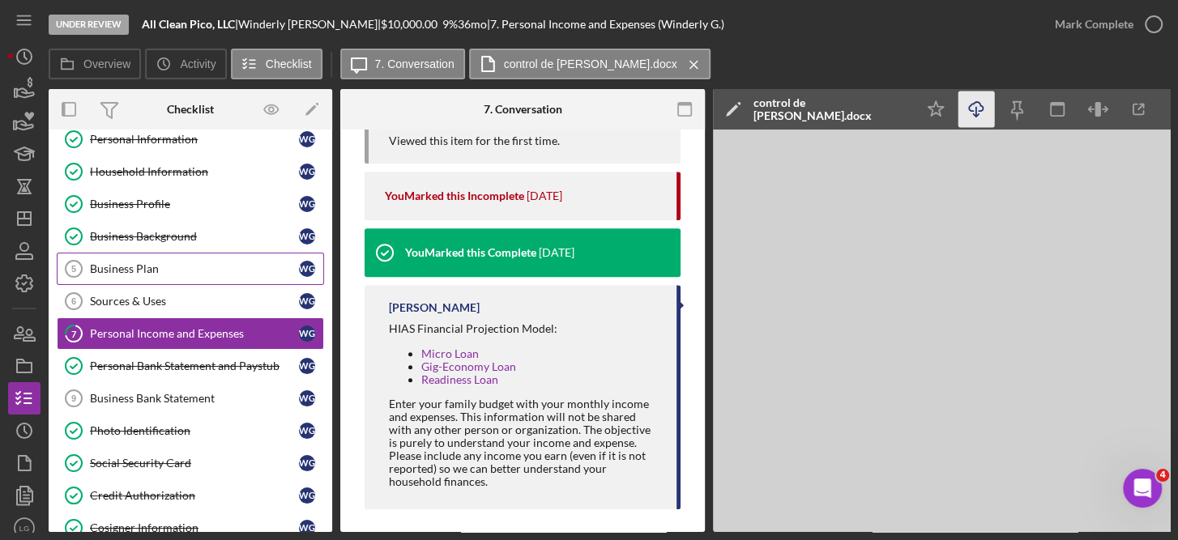
click at [139, 267] on div "Business Plan" at bounding box center [194, 269] width 209 height 13
